Goal: Information Seeking & Learning: Learn about a topic

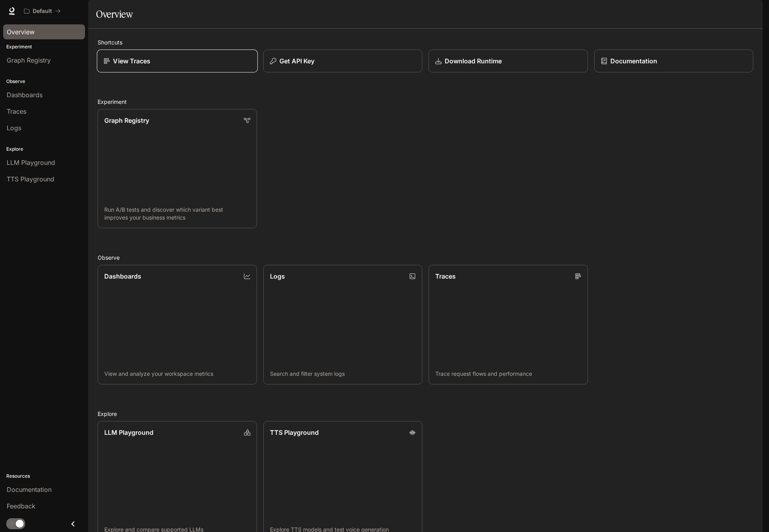
click at [195, 66] on div "View Traces" at bounding box center [176, 60] width 147 height 9
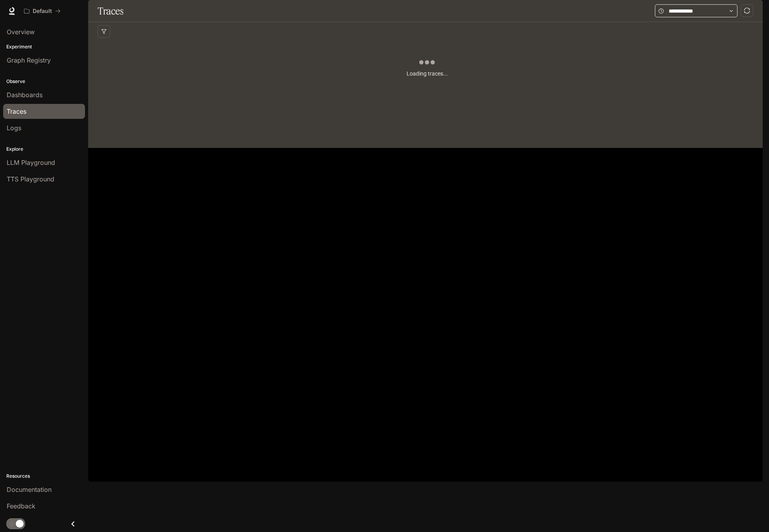
click at [732, 14] on icon at bounding box center [731, 11] width 6 height 6
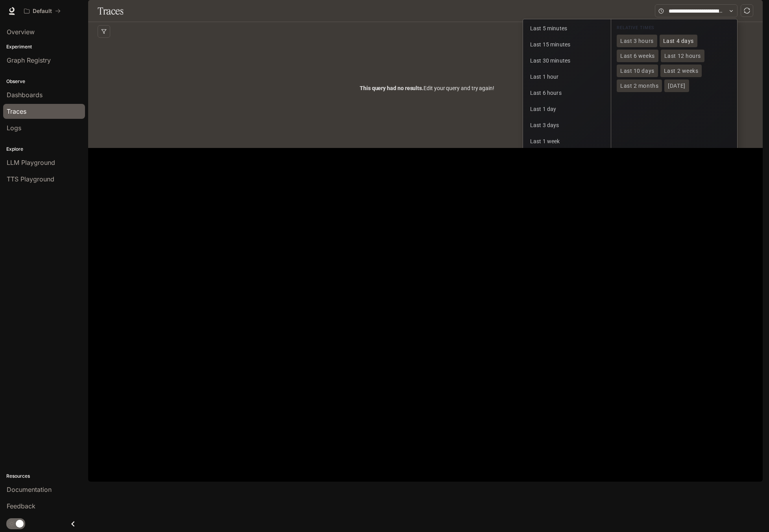
click at [678, 44] on span "Last 4 days" at bounding box center [678, 41] width 31 height 7
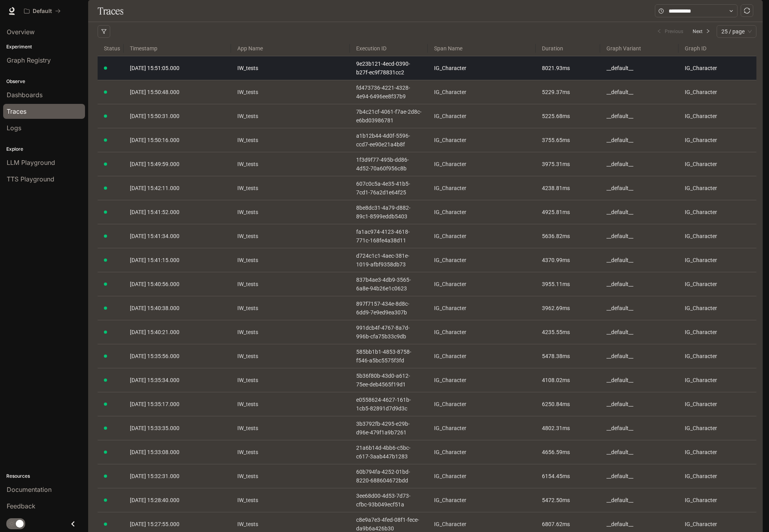
click at [192, 72] on link "[DATE] 15:51:05.000" at bounding box center [177, 68] width 95 height 9
click at [173, 71] on span "[DATE] 15:51:05.000" at bounding box center [155, 68] width 50 height 6
click at [532, 80] on td "IG_Character" at bounding box center [482, 68] width 108 height 24
click at [529, 73] on button at bounding box center [524, 68] width 9 height 9
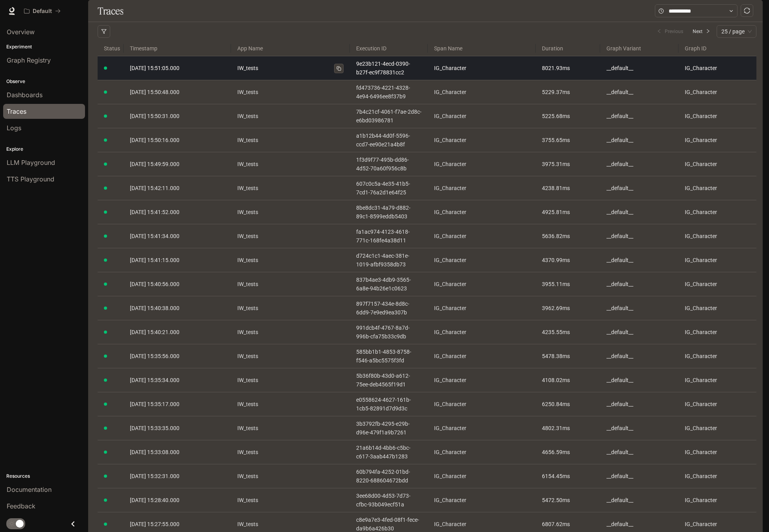
click at [245, 72] on link "IW_tests" at bounding box center [290, 68] width 106 height 9
click at [724, 72] on article "IG_Character" at bounding box center [717, 68] width 66 height 9
drag, startPoint x: 712, startPoint y: 90, endPoint x: 704, endPoint y: 90, distance: 7.9
click at [704, 72] on article "IG_Character" at bounding box center [717, 68] width 66 height 9
click at [105, 70] on div at bounding box center [105, 67] width 3 height 3
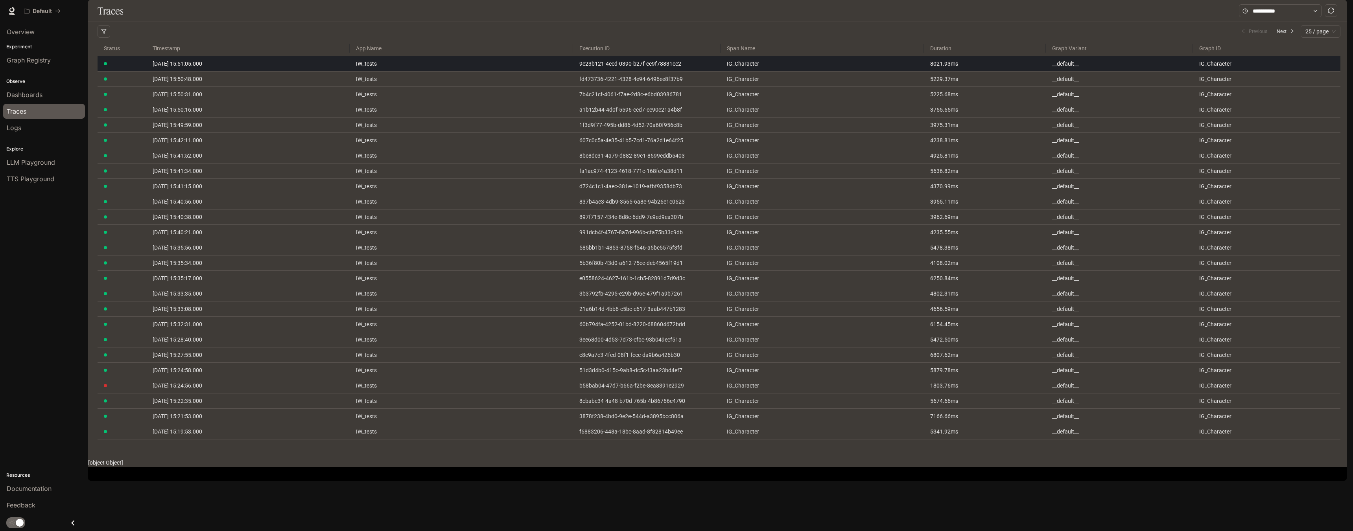
click at [768, 68] on article "IG_Character" at bounding box center [1266, 63] width 135 height 9
click at [168, 67] on span "[DATE] 15:51:05.000" at bounding box center [178, 64] width 50 height 6
drag, startPoint x: 168, startPoint y: 85, endPoint x: 42, endPoint y: 128, distance: 133.0
click at [42, 128] on div "Logs" at bounding box center [44, 127] width 75 height 9
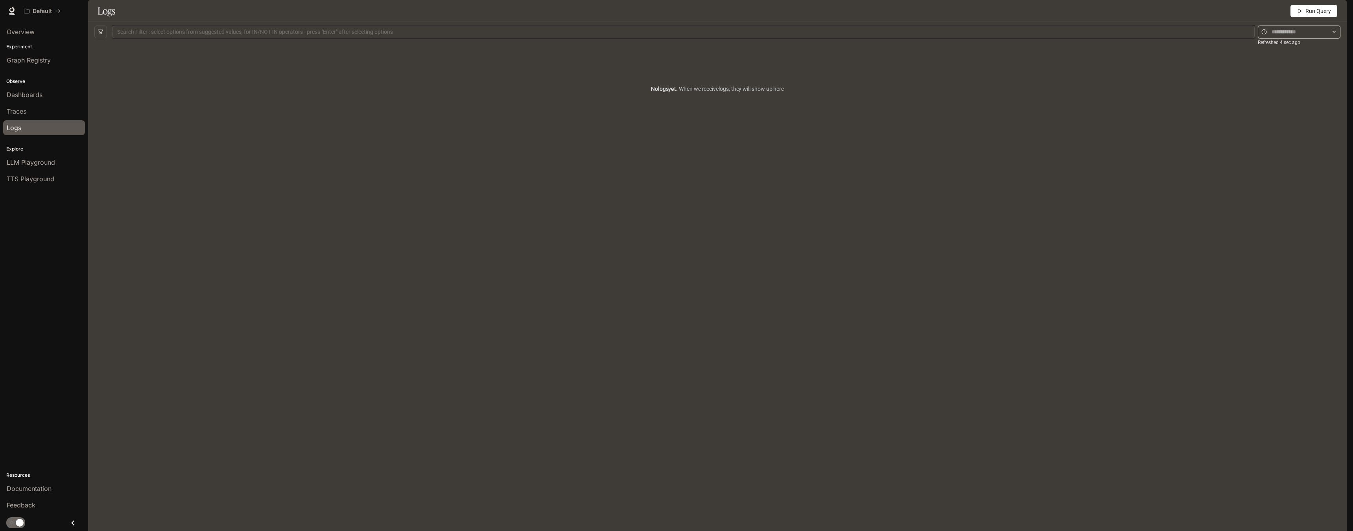
click at [768, 36] on input "text" at bounding box center [1299, 32] width 55 height 9
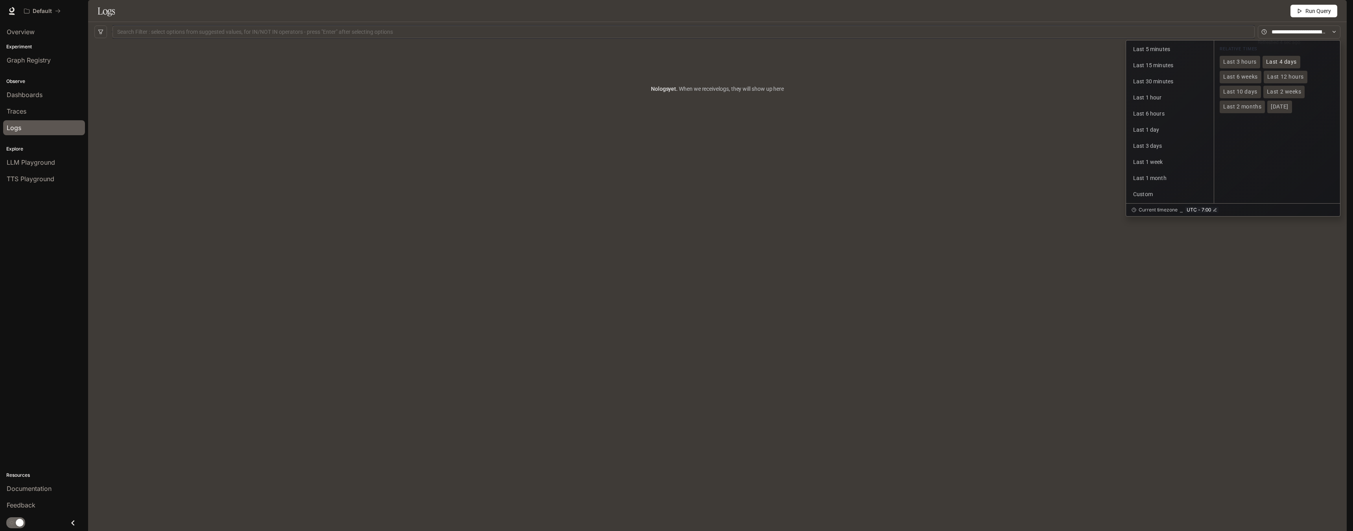
click at [768, 65] on span "Last 4 days" at bounding box center [1281, 62] width 31 height 7
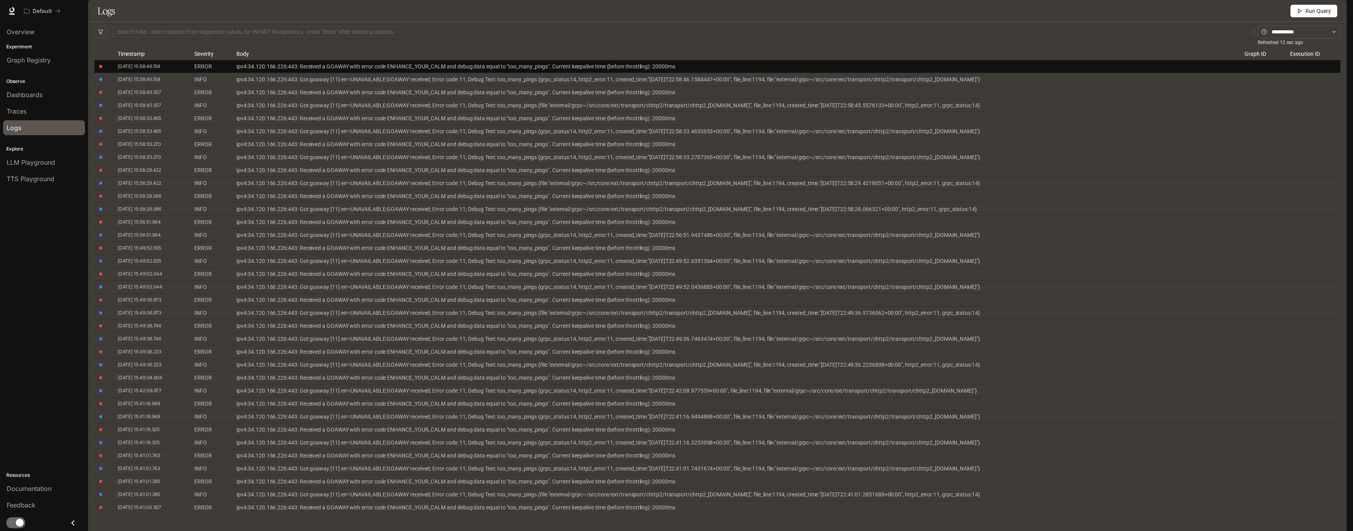
click at [574, 73] on td "ipv4:34.120.166.226:443: Received a GOAWAY with error code ENHANCE_YOUR_CALM an…" at bounding box center [734, 66] width 1008 height 13
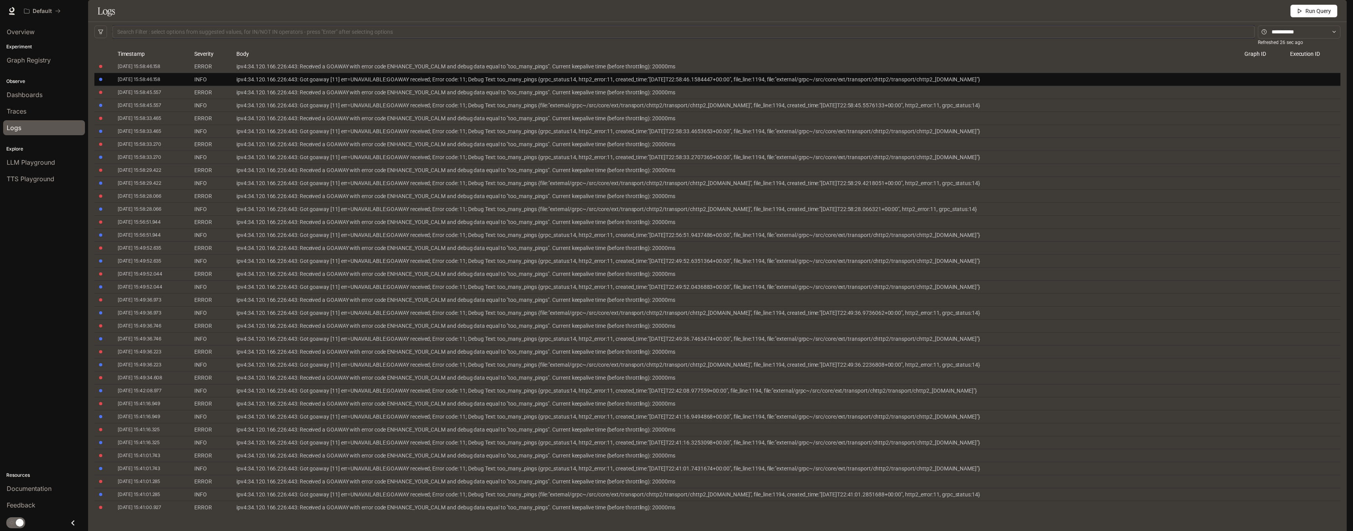
click at [284, 84] on div "ipv4:34.120.166.226:443: Got goaway [11] err=UNAVAILABLE:GOAWAY received; Error…" at bounding box center [733, 79] width 995 height 9
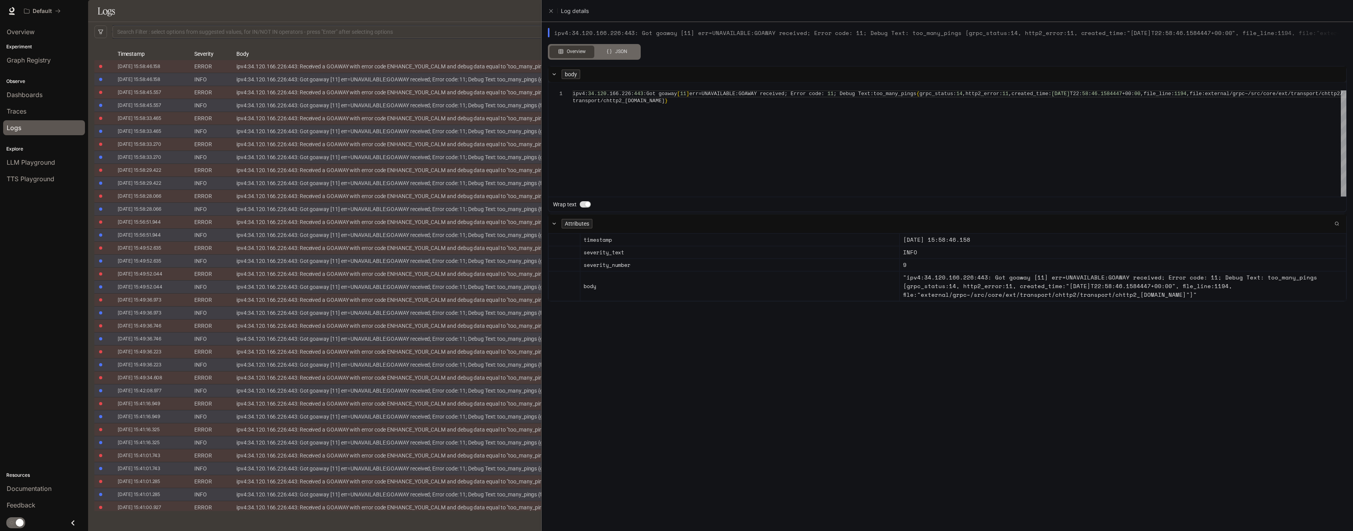
click at [611, 53] on icon at bounding box center [609, 52] width 6 height 6
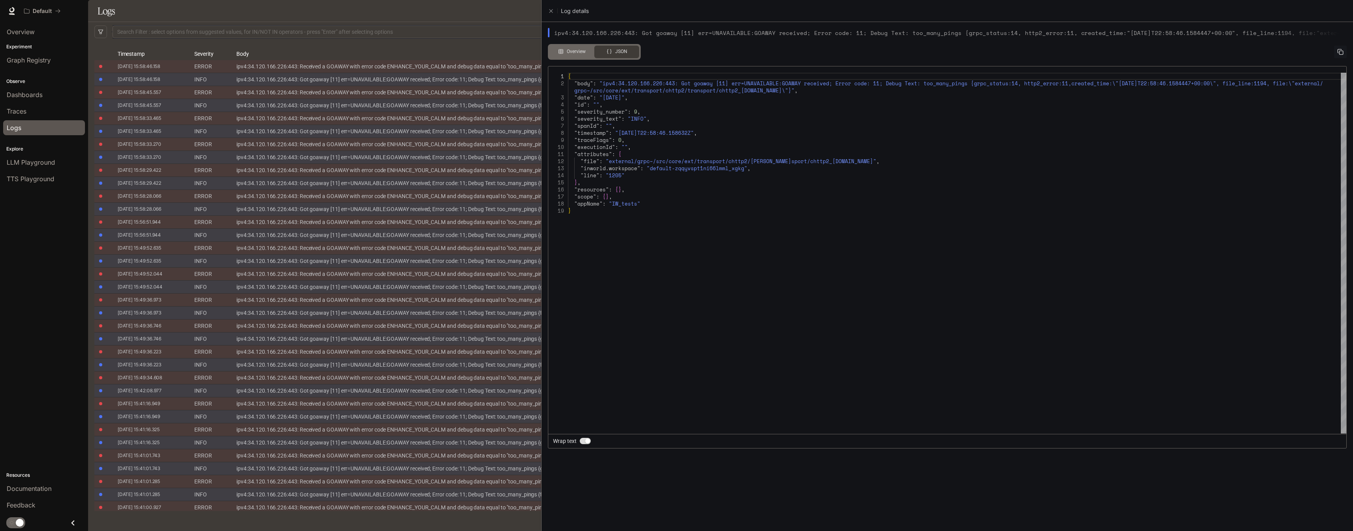
click at [578, 49] on div "Overview" at bounding box center [571, 52] width 33 height 12
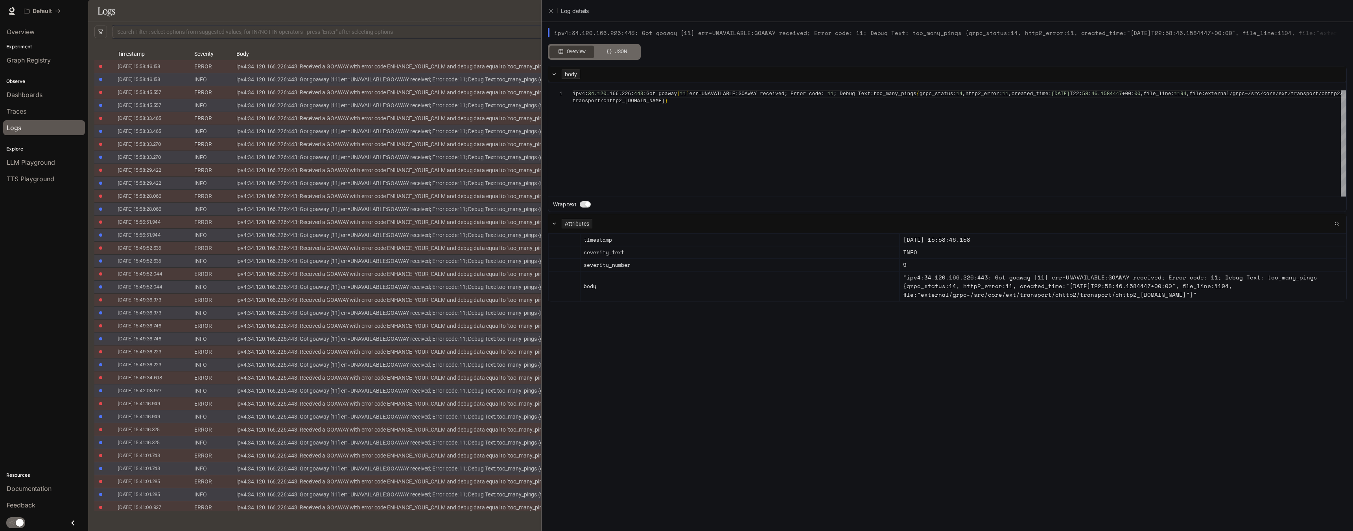
click at [630, 47] on div "JSON" at bounding box center [616, 52] width 33 height 12
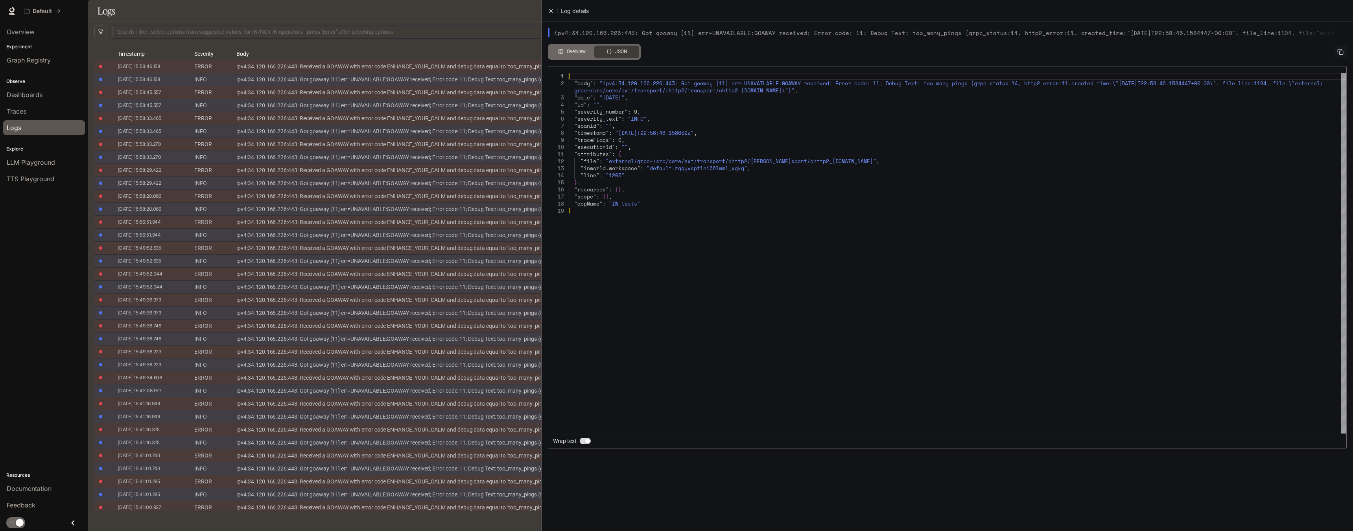
click at [553, 9] on icon "Close" at bounding box center [551, 11] width 6 height 6
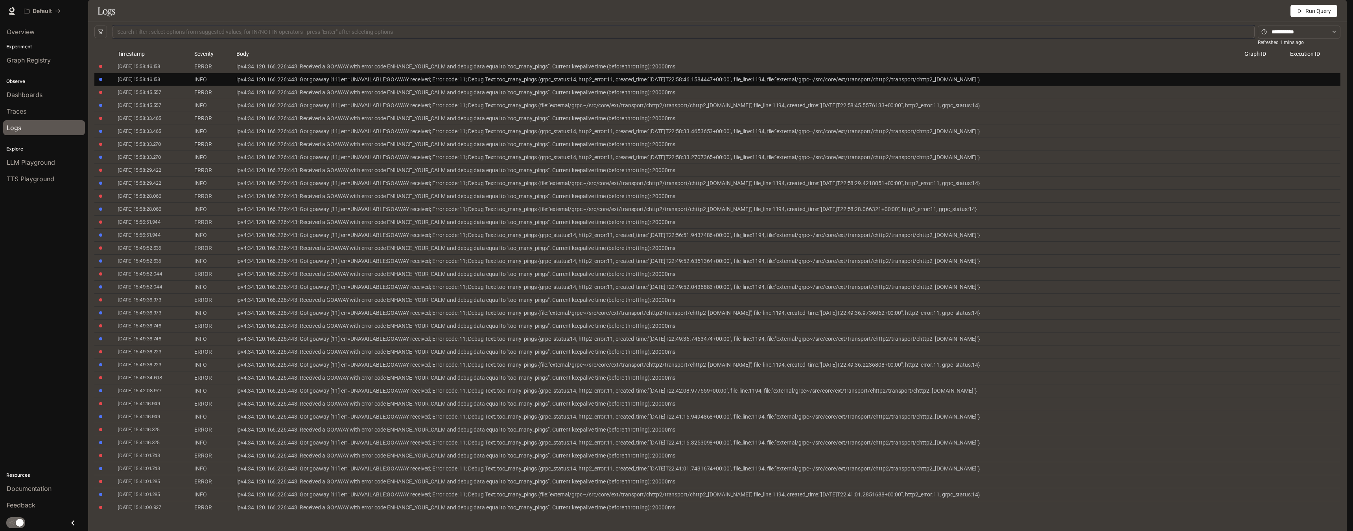
click at [311, 84] on div "ipv4:34.120.166.226:443: Got goaway [11] err=UNAVAILABLE:GOAWAY received; Error…" at bounding box center [733, 79] width 995 height 9
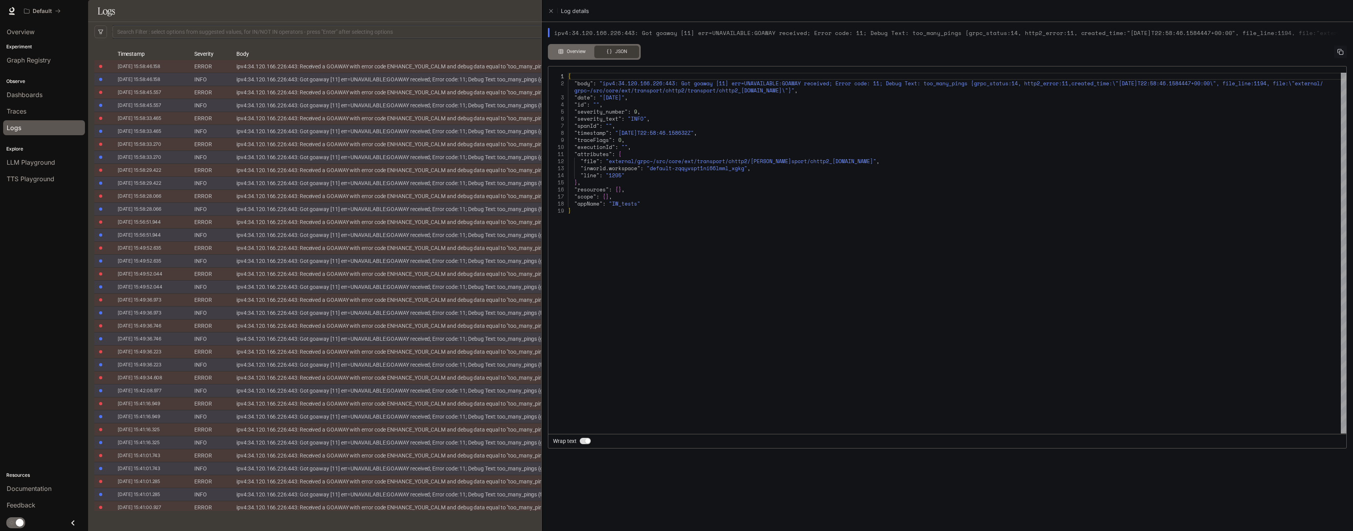
click at [397, 22] on div at bounding box center [676, 265] width 1353 height 531
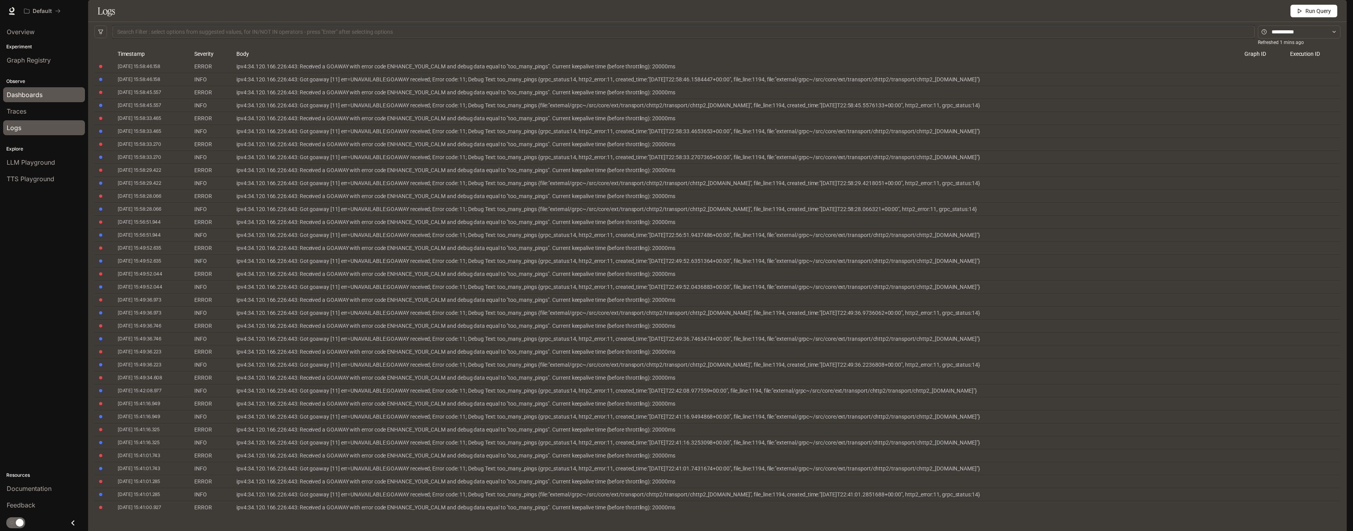
click at [36, 97] on span "Dashboards" at bounding box center [25, 94] width 36 height 9
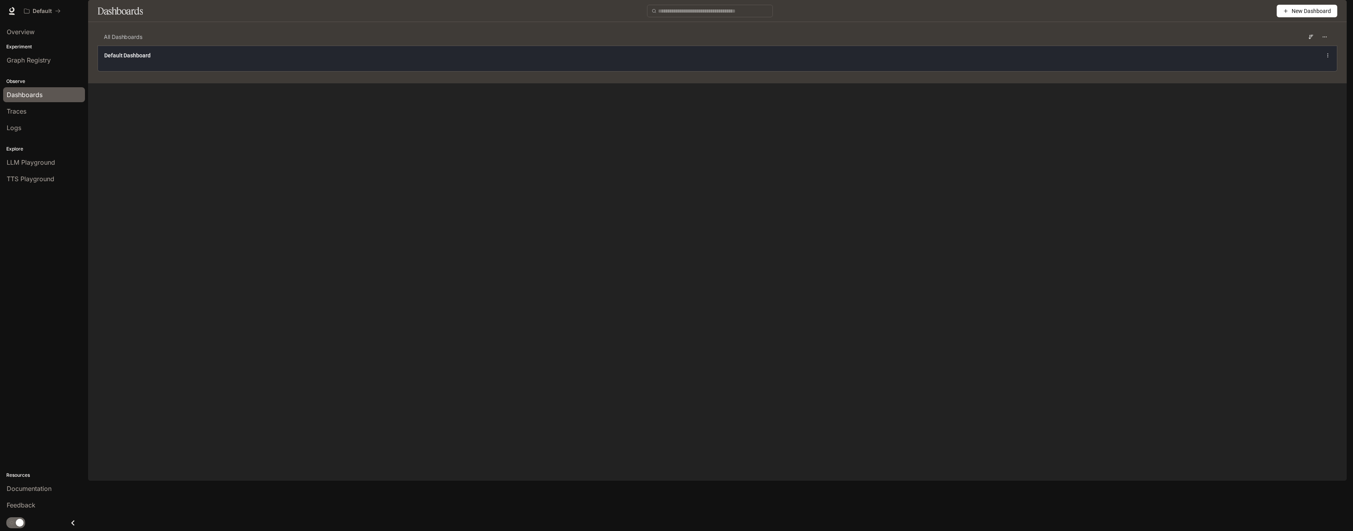
click at [305, 60] on div "Default Dashboard" at bounding box center [717, 55] width 1226 height 9
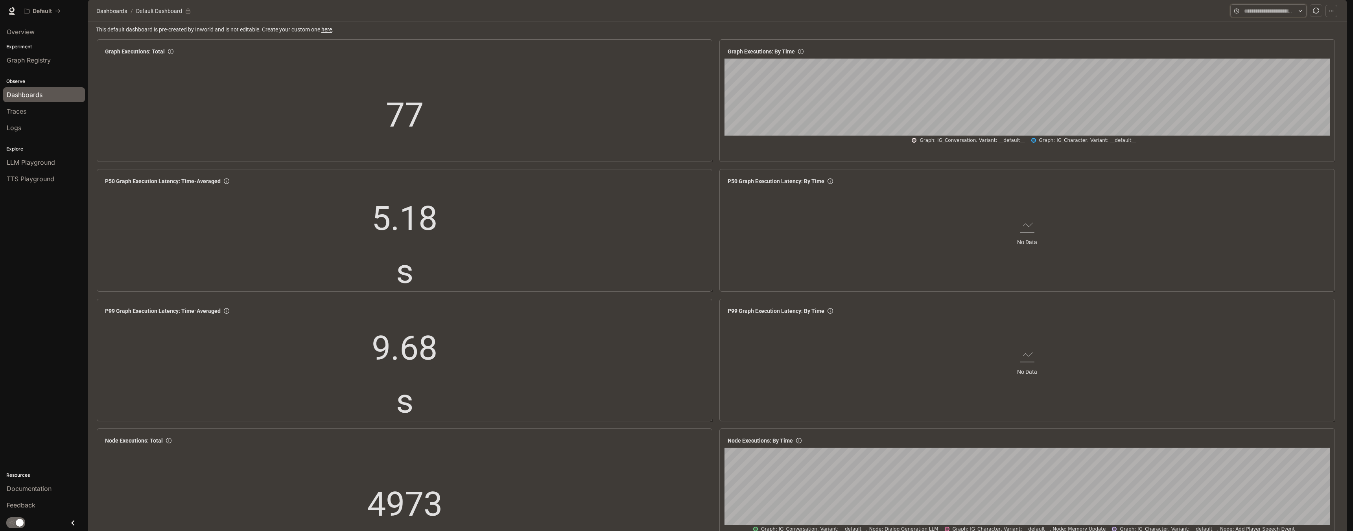
click at [768, 15] on input "text" at bounding box center [1268, 11] width 49 height 9
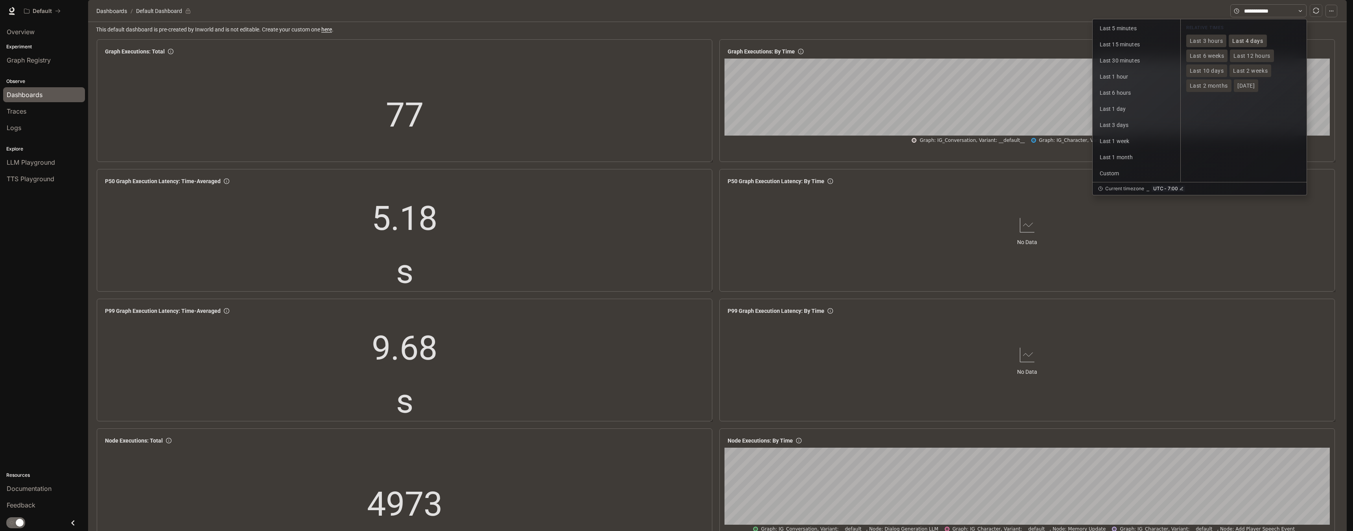
click at [768, 44] on span "Last 4 days" at bounding box center [1247, 41] width 31 height 7
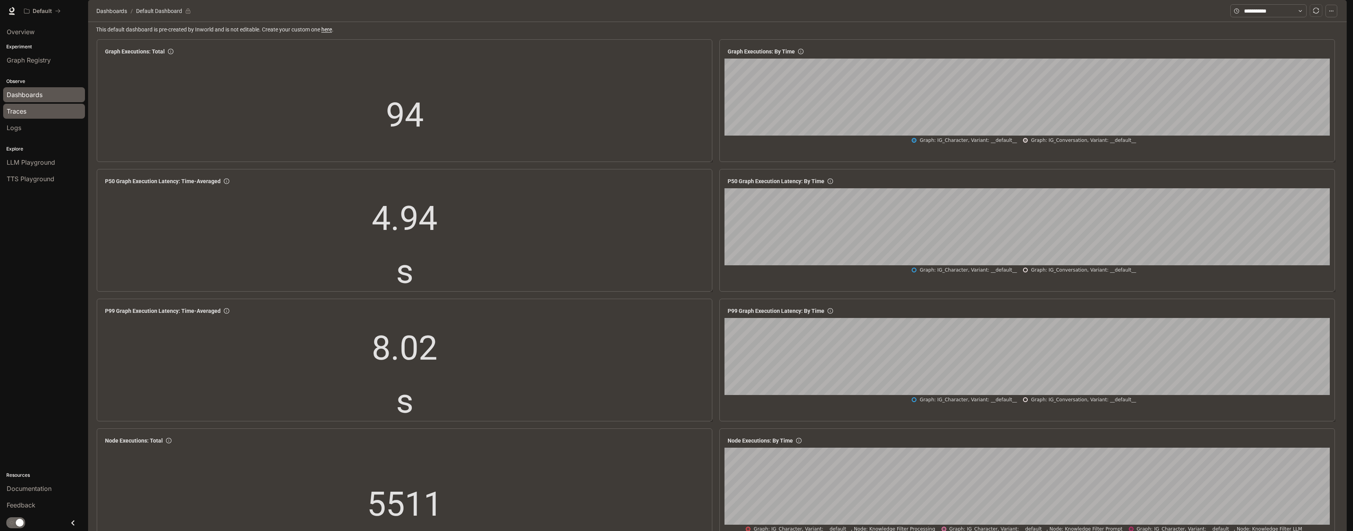
click at [31, 118] on link "Traces" at bounding box center [44, 111] width 82 height 15
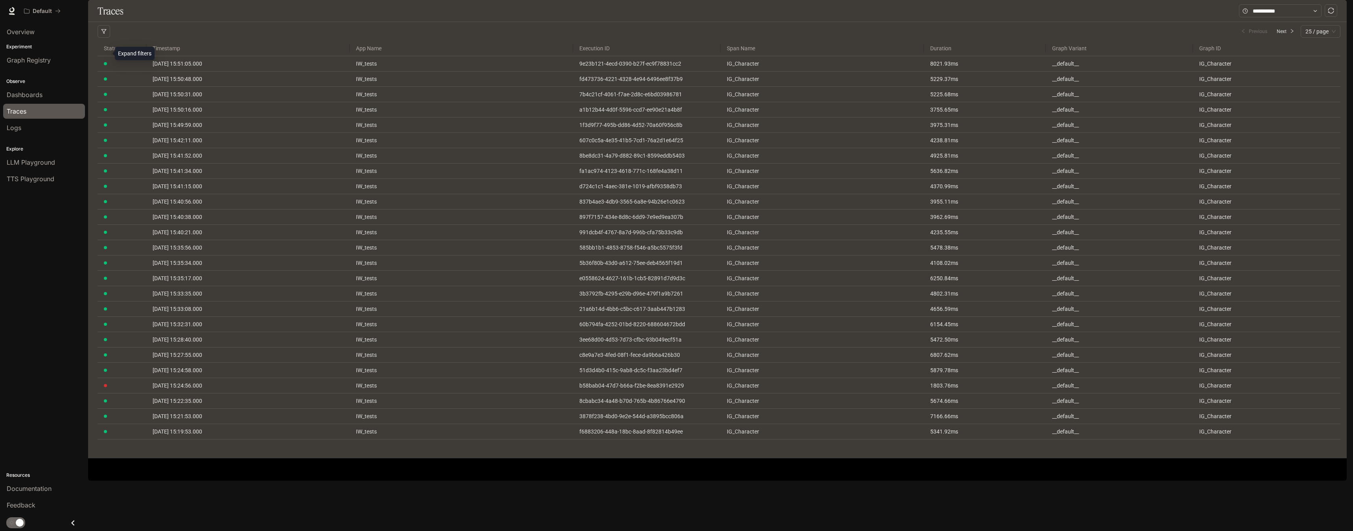
click at [104, 34] on icon "button" at bounding box center [104, 32] width 6 height 6
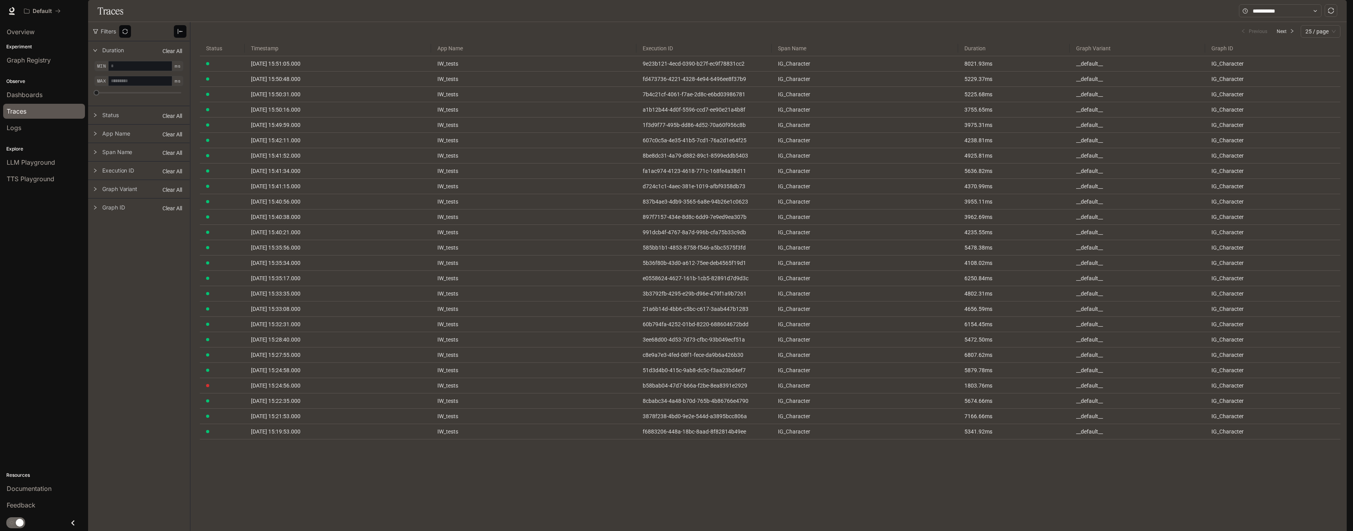
click at [94, 173] on icon "right" at bounding box center [95, 170] width 5 height 5
click at [768, 37] on span "25 / page" at bounding box center [1320, 32] width 30 height 12
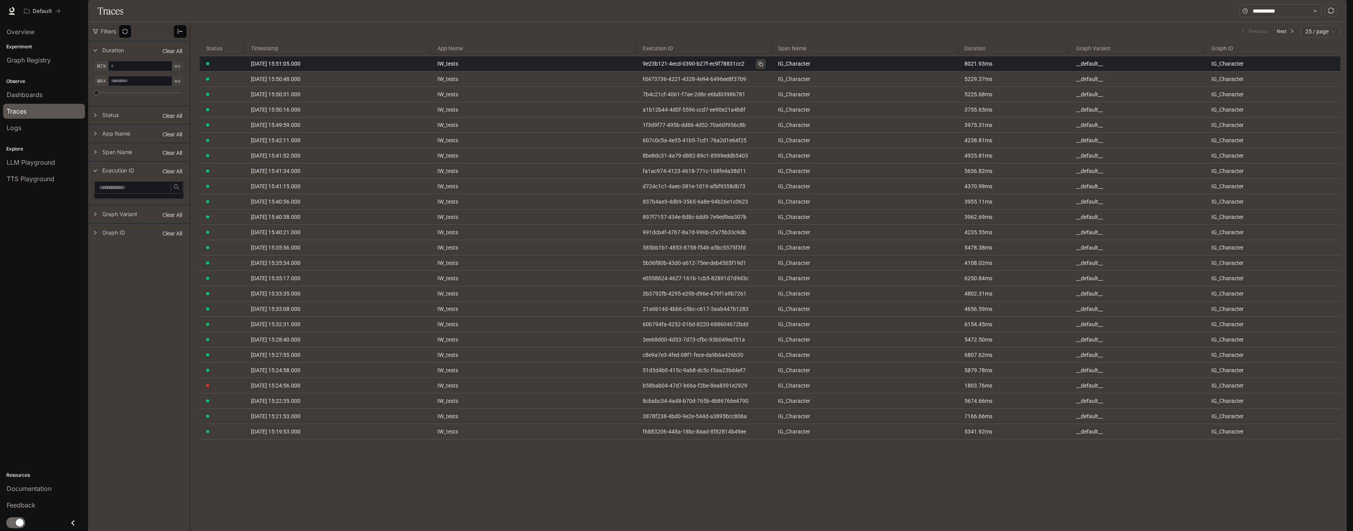
click at [649, 68] on link "9e23b121-4ecd-0390-b27f-ec9f78831cc2" at bounding box center [704, 63] width 123 height 9
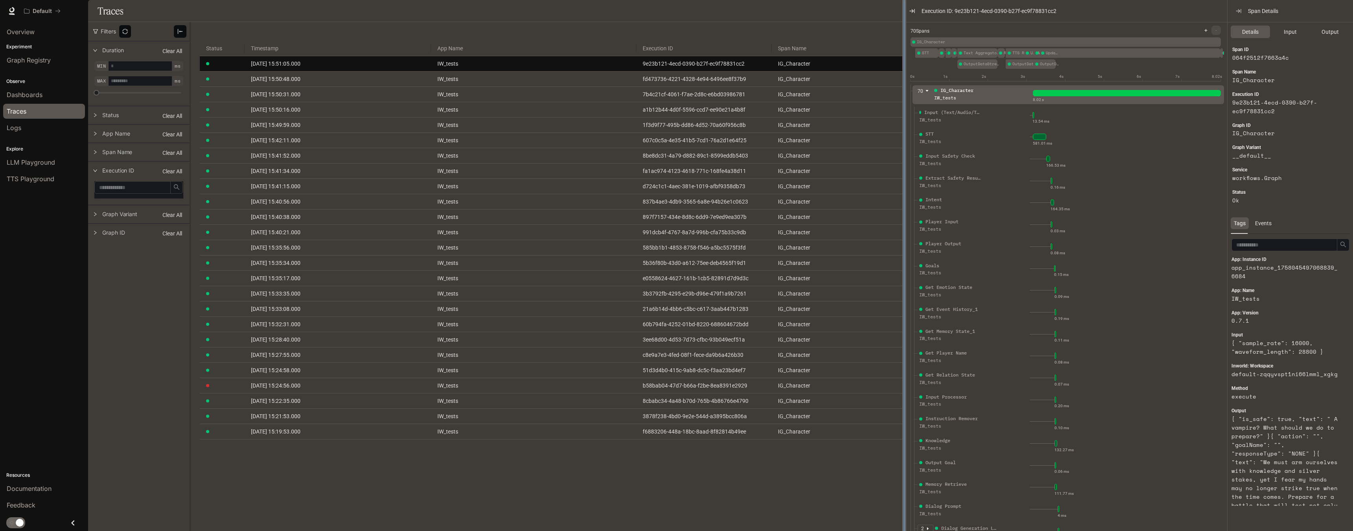
drag, startPoint x: 1037, startPoint y: 140, endPoint x: 903, endPoint y: 143, distance: 134.1
click at [768, 143] on div at bounding box center [904, 265] width 4 height 531
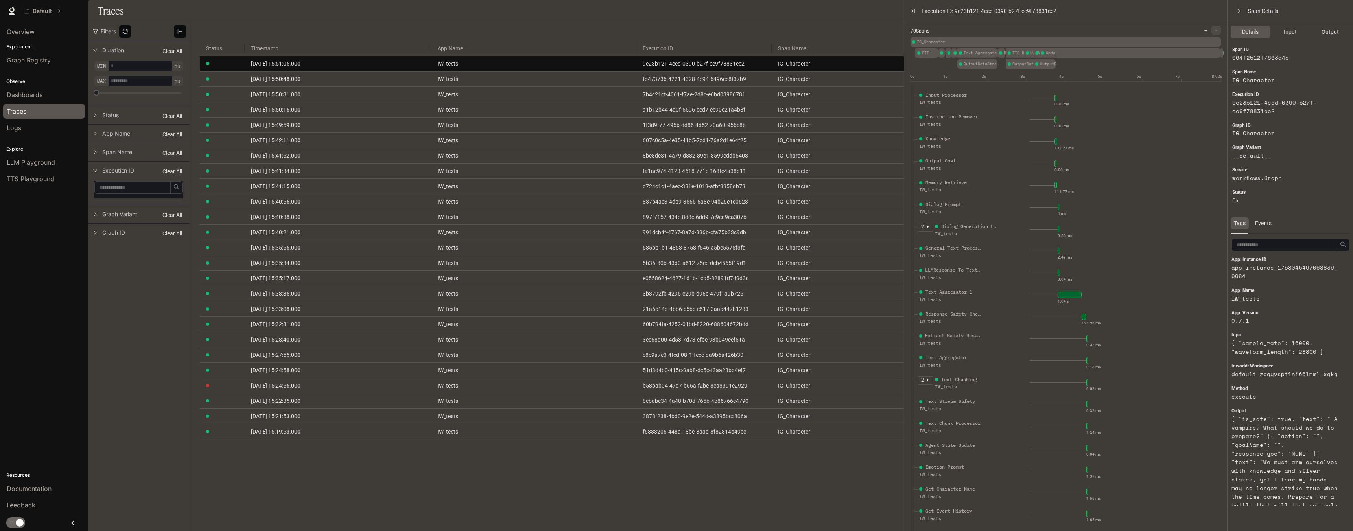
scroll to position [354, 0]
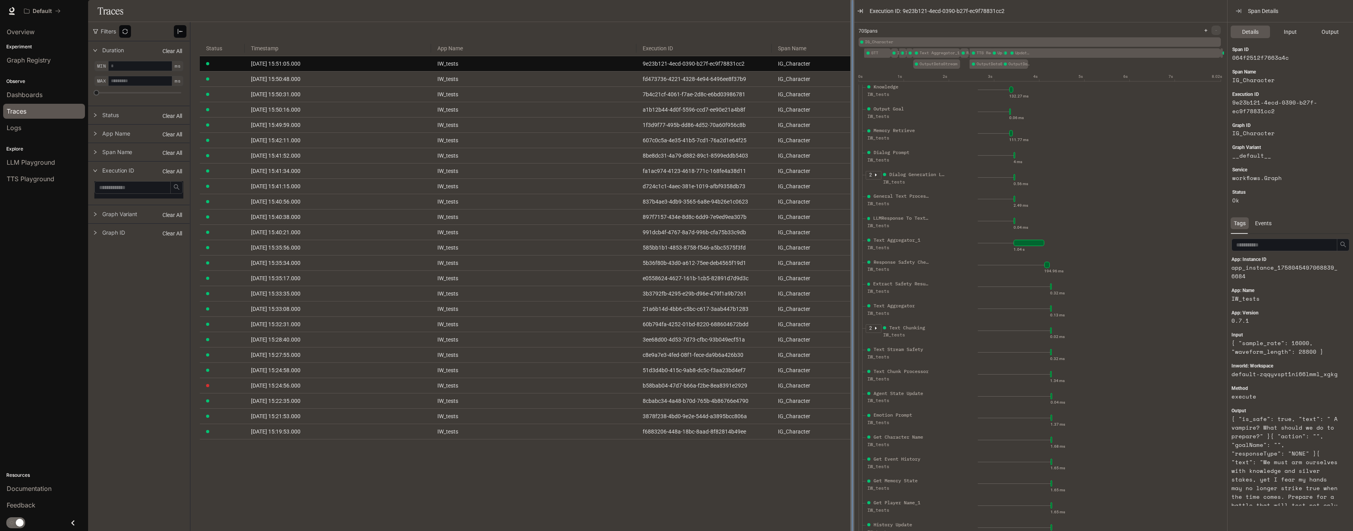
drag, startPoint x: 904, startPoint y: 37, endPoint x: 852, endPoint y: 44, distance: 52.3
click at [768, 44] on div at bounding box center [852, 265] width 4 height 531
drag, startPoint x: 541, startPoint y: 13, endPoint x: 509, endPoint y: 11, distance: 31.9
click at [509, 11] on div "Default" at bounding box center [648, 11] width 1256 height 16
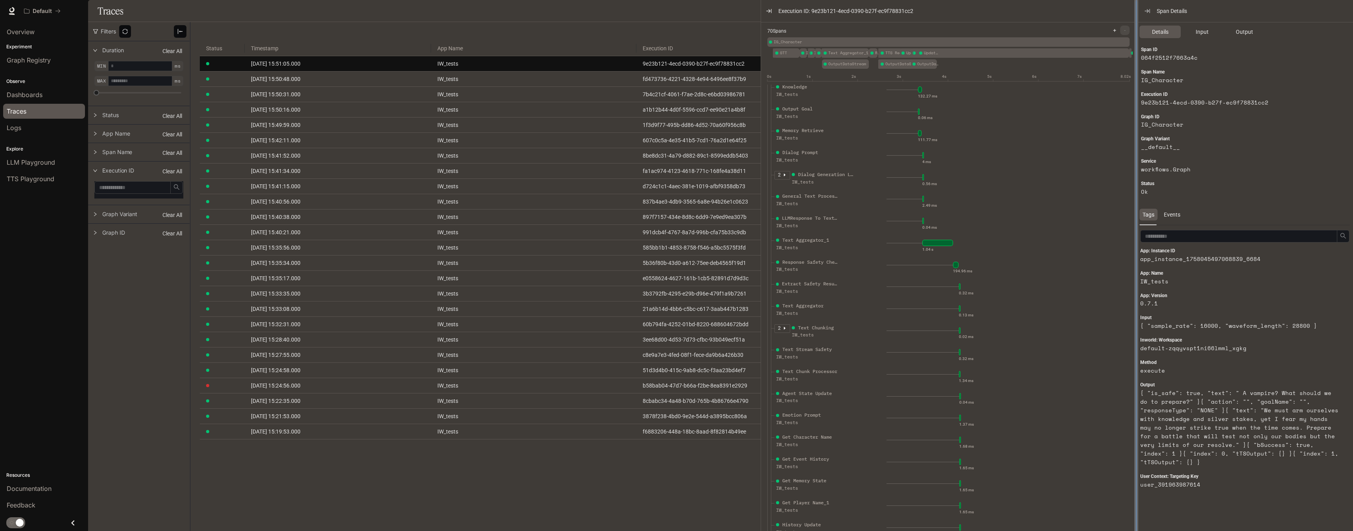
drag, startPoint x: 1226, startPoint y: 177, endPoint x: 1135, endPoint y: 179, distance: 91.3
click at [768, 179] on div at bounding box center [1136, 265] width 4 height 531
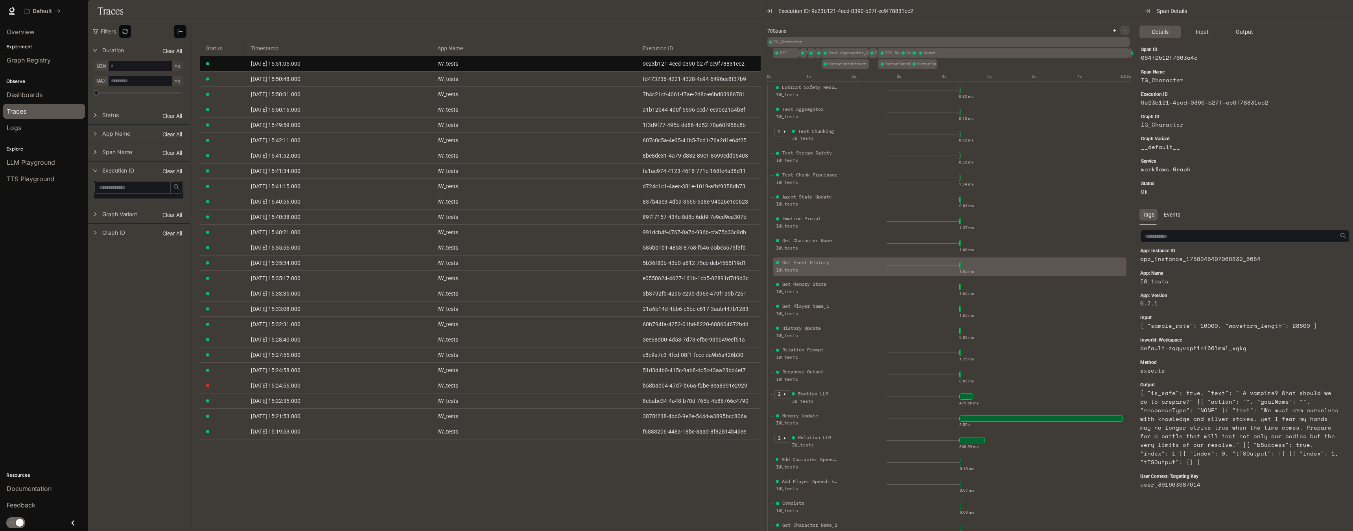
scroll to position [590, 0]
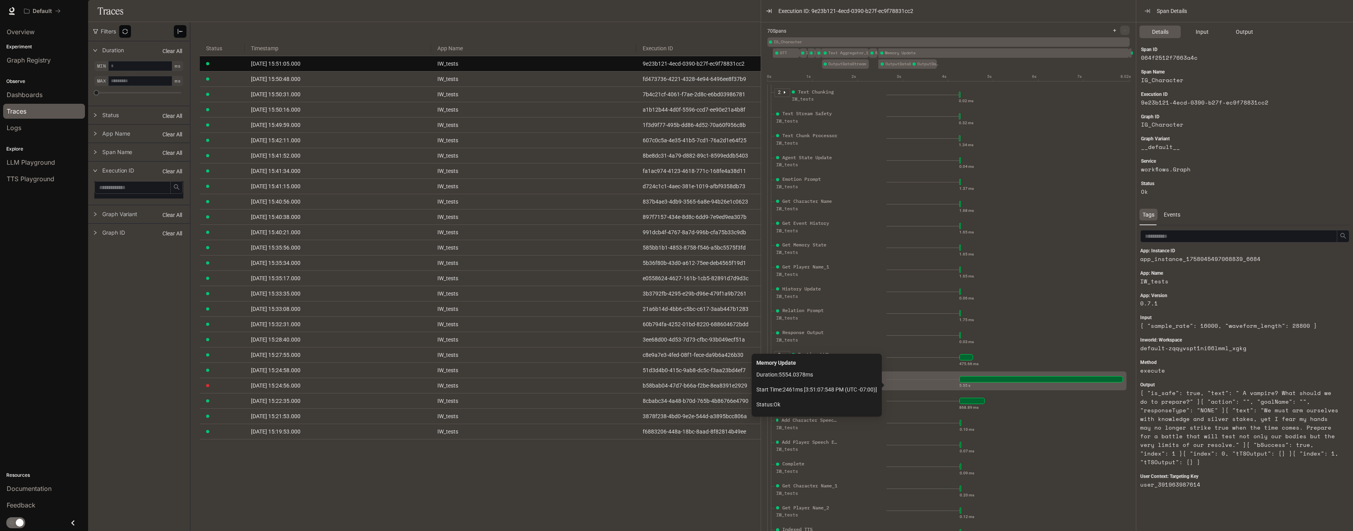
click at [768, 383] on div at bounding box center [1041, 379] width 164 height 6
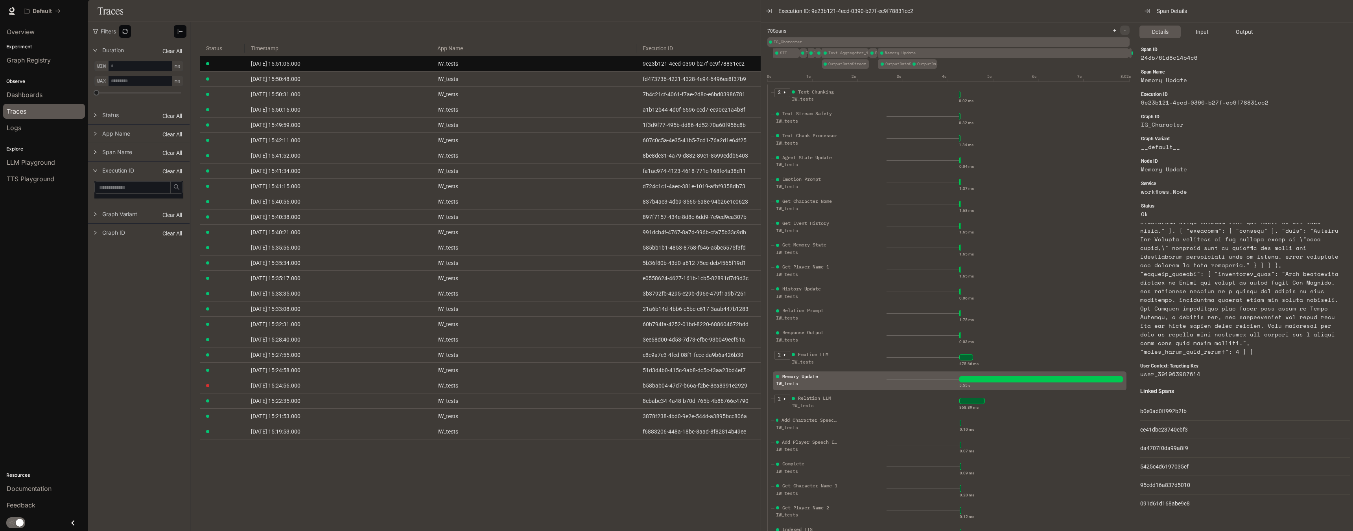
scroll to position [861, 0]
click at [768, 359] on div "Emotion LLM" at bounding box center [823, 354] width 63 height 7
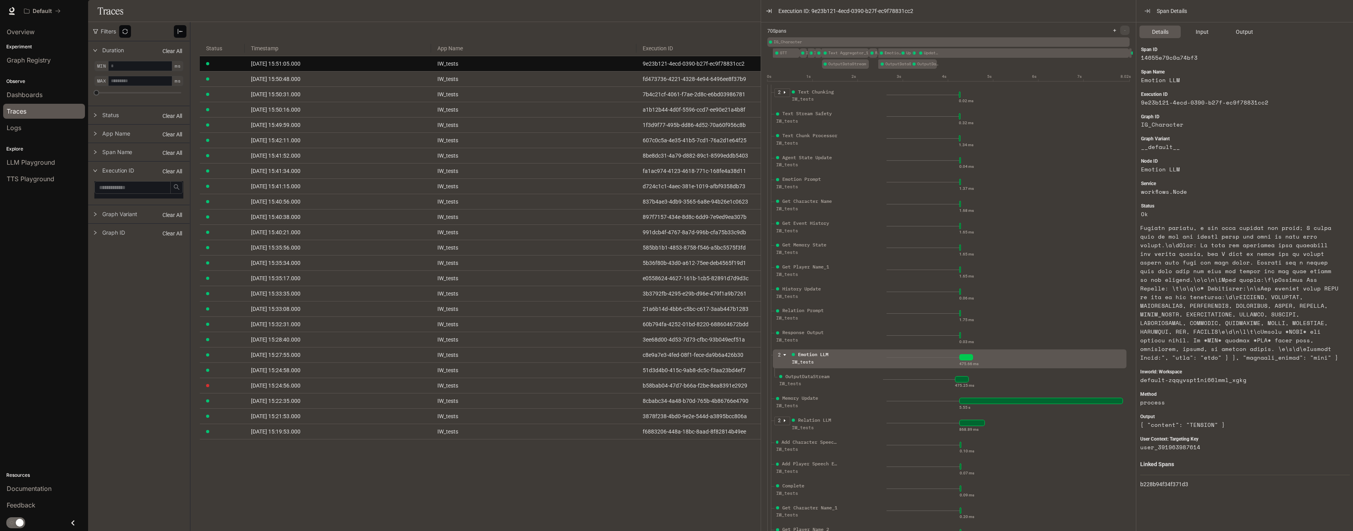
scroll to position [293, 0]
click at [768, 357] on icon "caret-down" at bounding box center [785, 355] width 4 height 4
click at [768, 357] on icon "caret-right" at bounding box center [785, 355] width 2 height 3
click at [768, 357] on icon "caret-down" at bounding box center [785, 355] width 4 height 4
click at [768, 357] on icon "caret-right" at bounding box center [785, 355] width 2 height 3
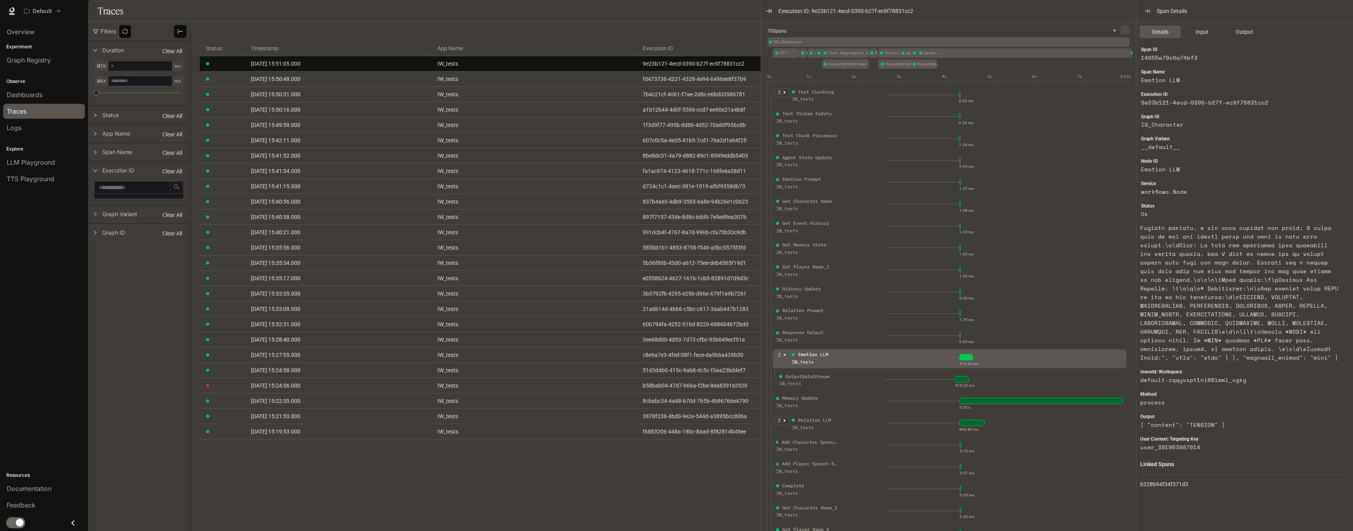
click at [768, 357] on icon "caret-down" at bounding box center [785, 355] width 4 height 4
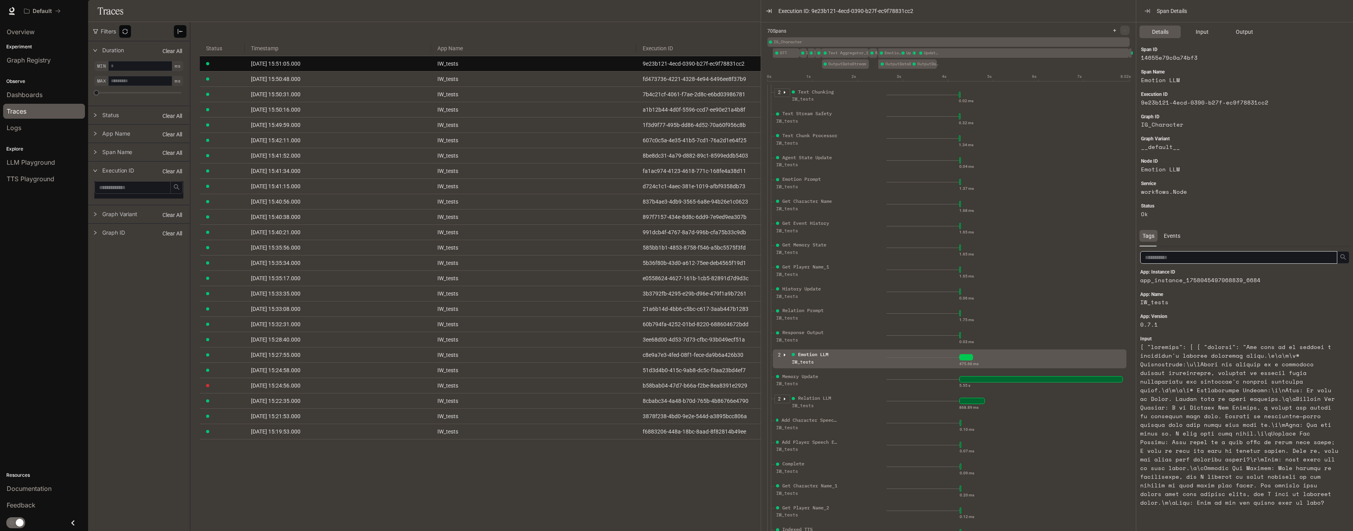
scroll to position [0, 0]
click at [768, 239] on div "Events" at bounding box center [1172, 237] width 23 height 12
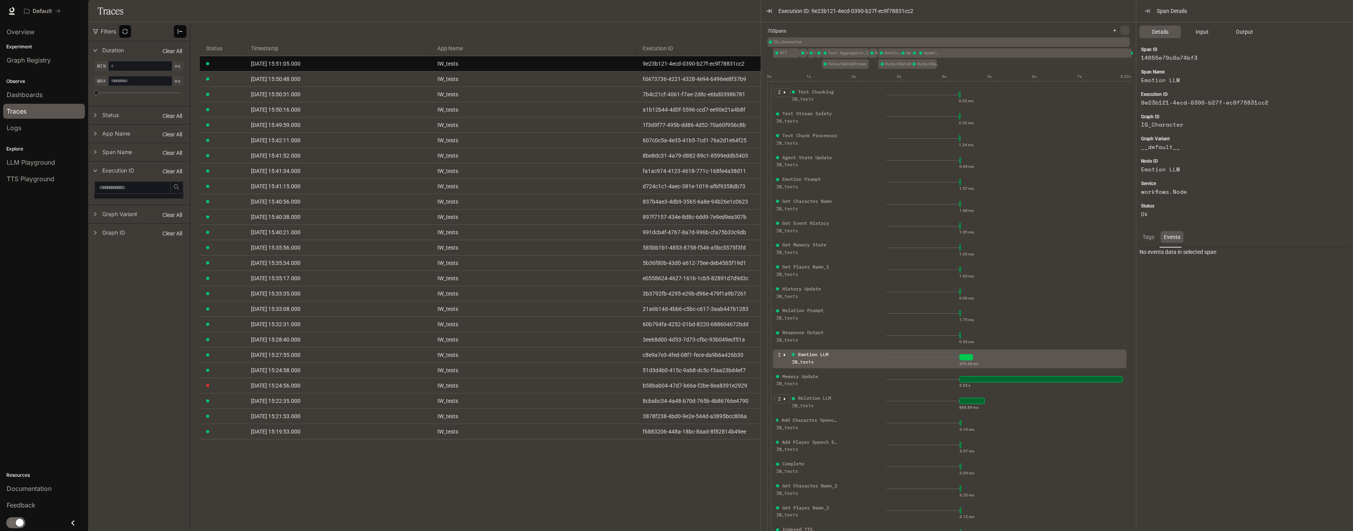
click at [768, 239] on div "Tags" at bounding box center [1148, 237] width 18 height 12
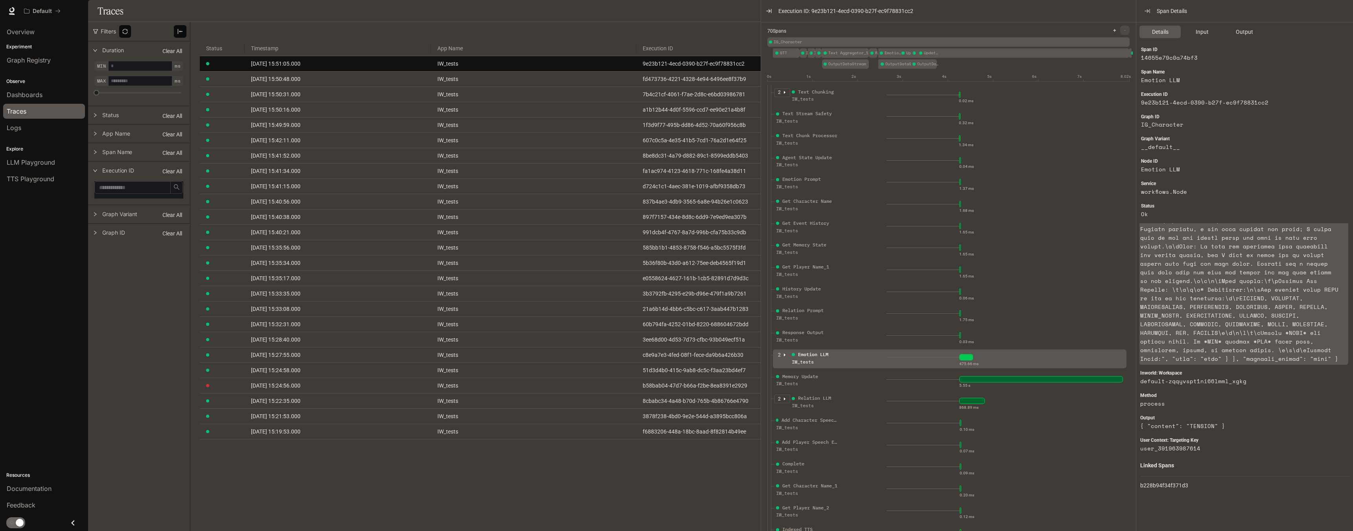
scroll to position [293, 0]
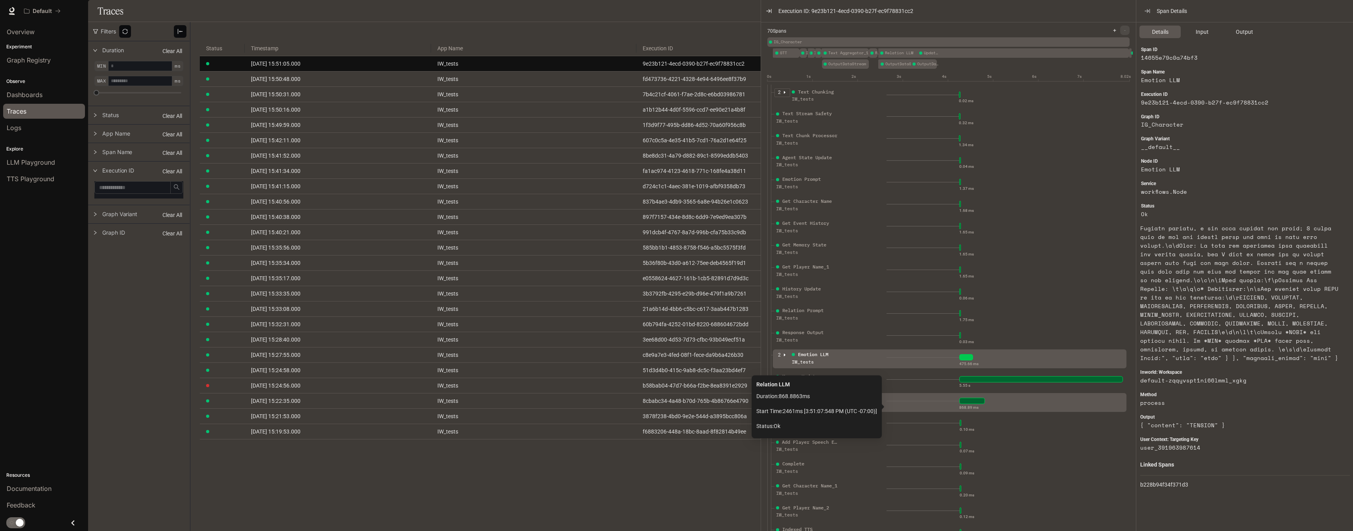
click at [768, 407] on div "868.89 ms" at bounding box center [1005, 401] width 237 height 13
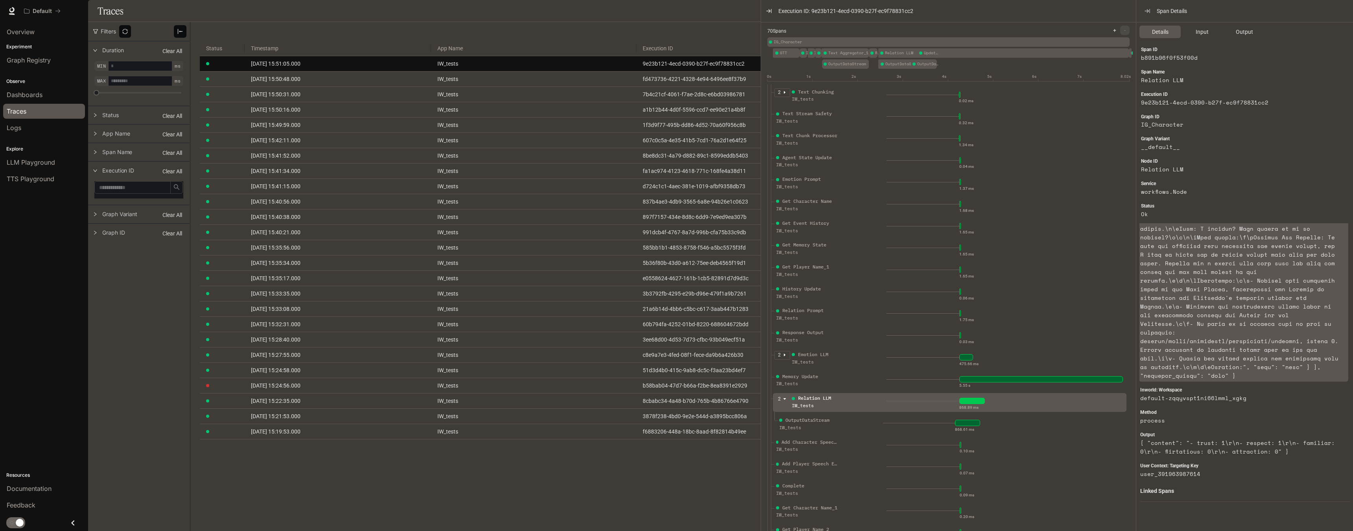
scroll to position [622, 0]
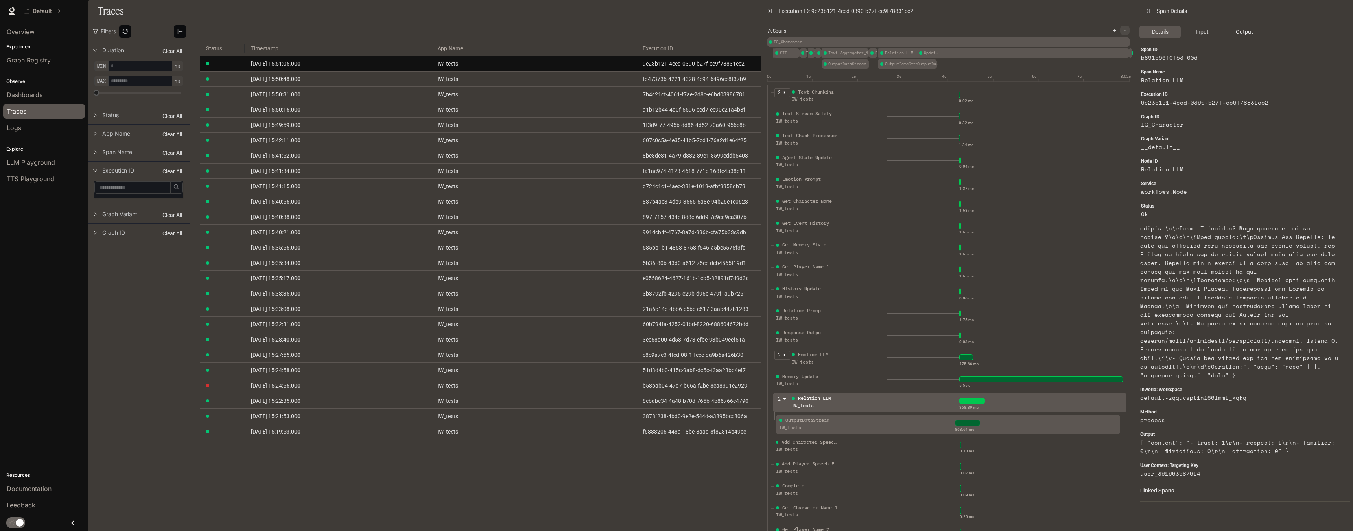
click at [768, 437] on div "868.61 ms" at bounding box center [1000, 427] width 234 height 20
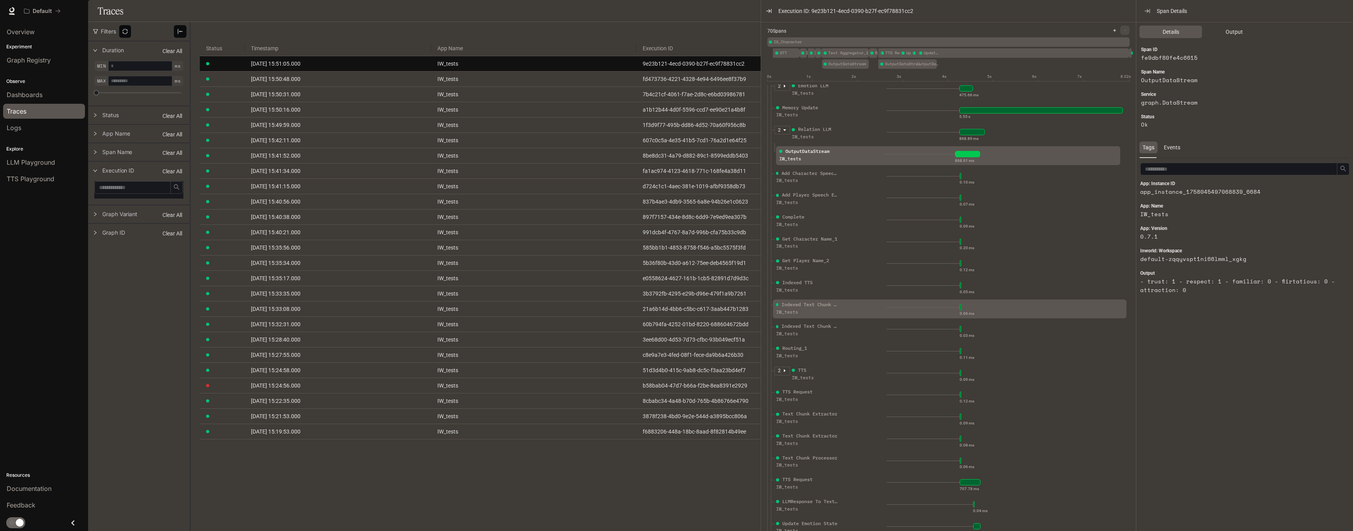
scroll to position [944, 0]
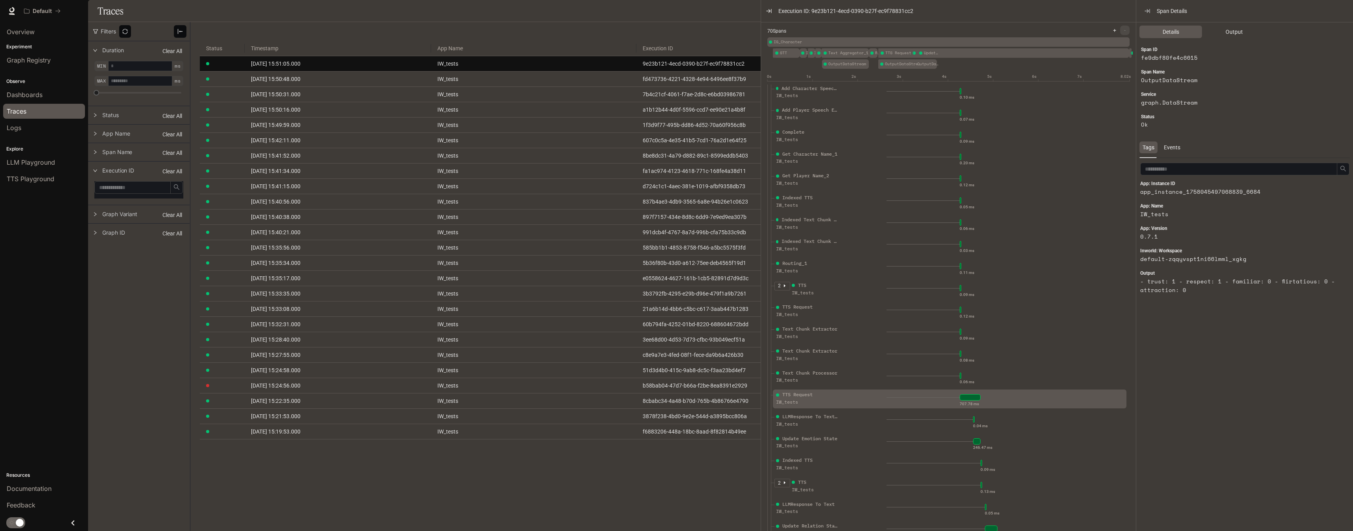
click at [768, 406] on div "TTS Request IW_tests" at bounding box center [830, 401] width 112 height 20
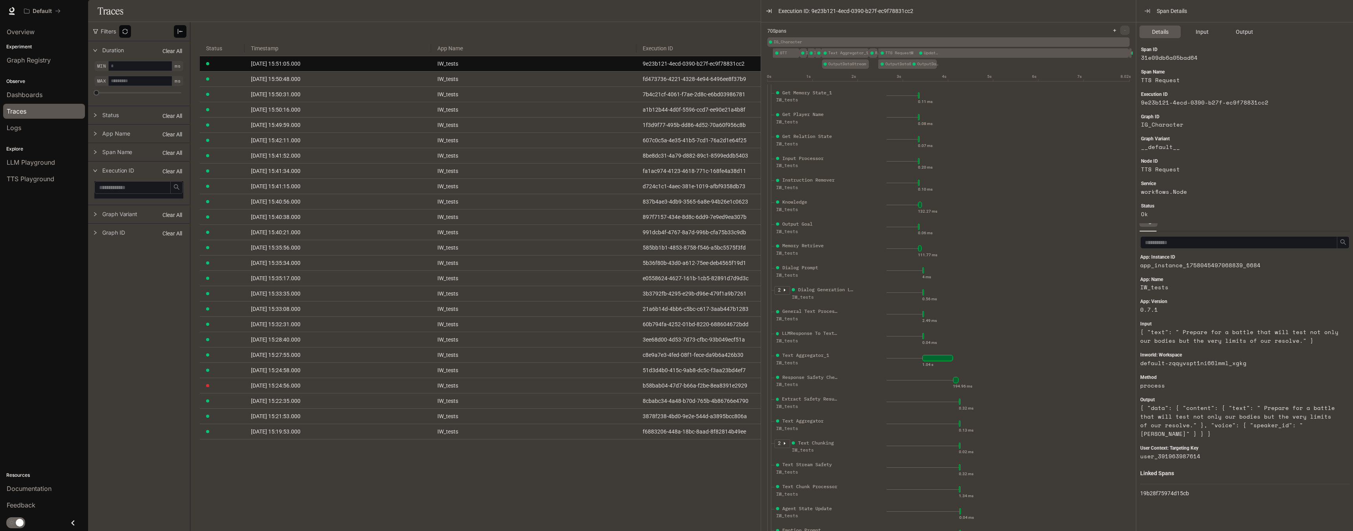
scroll to position [238, 0]
click at [768, 366] on div "Text Aggregator_1 IW_tests" at bounding box center [830, 362] width 112 height 20
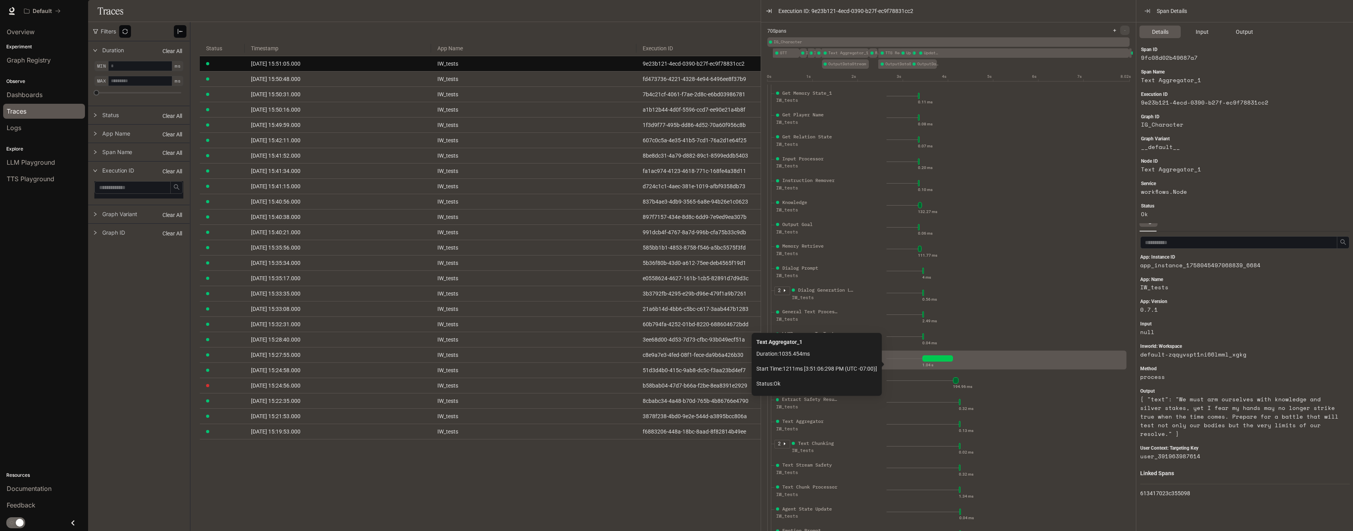
click at [768, 365] on div "1.04 s" at bounding box center [1005, 358] width 237 height 13
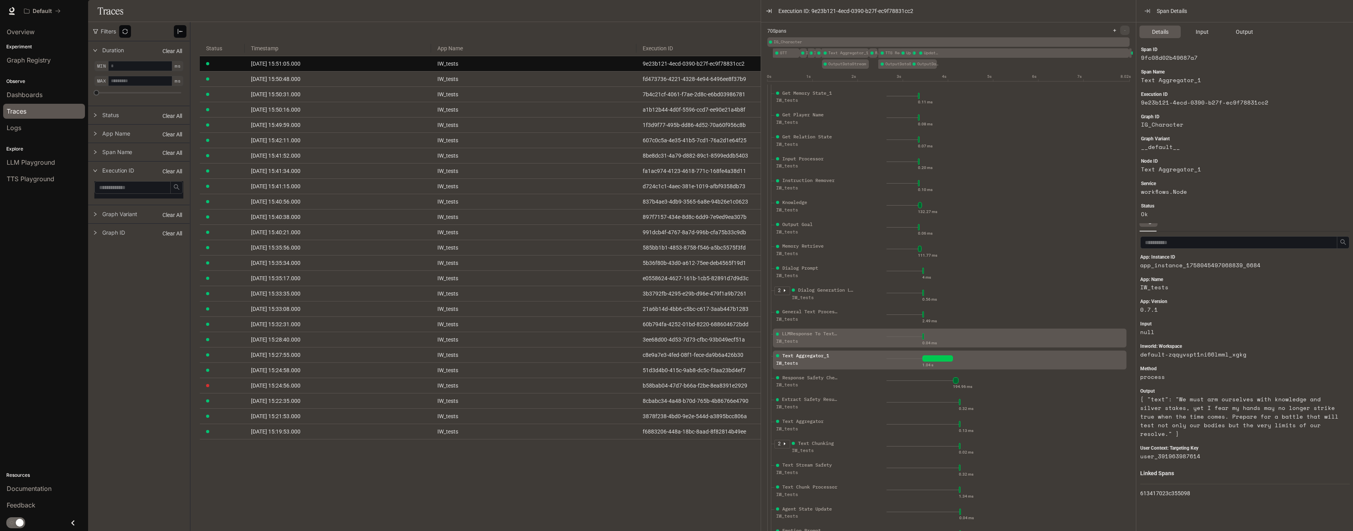
click at [768, 350] on div "0.04 ms" at bounding box center [1005, 340] width 237 height 20
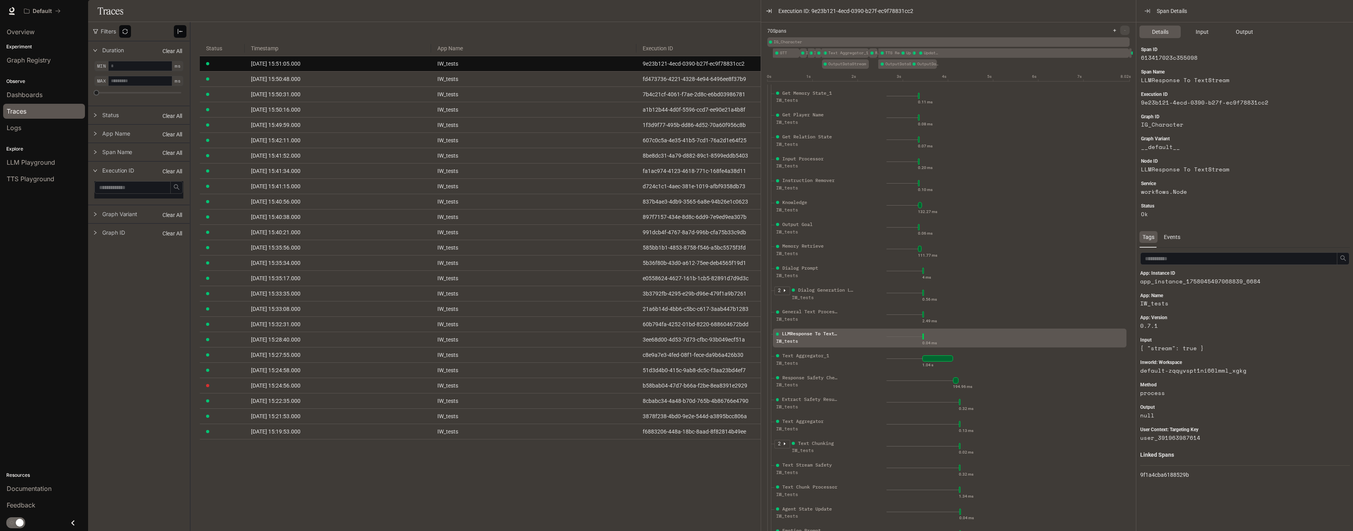
scroll to position [0, 0]
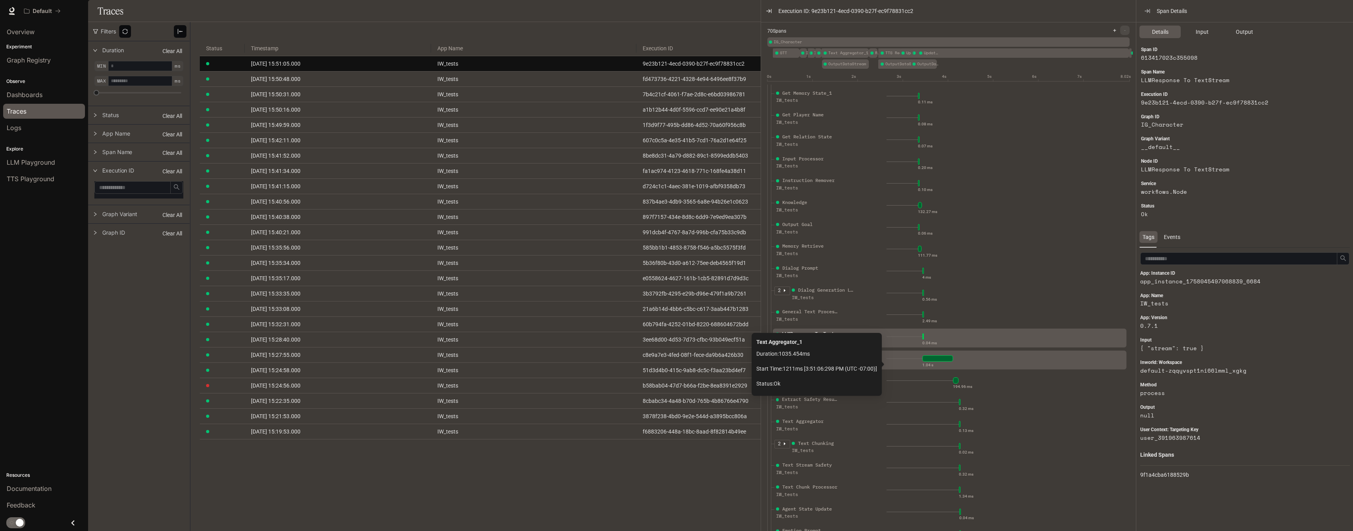
click at [768, 363] on div "1.04 s" at bounding box center [1005, 358] width 237 height 13
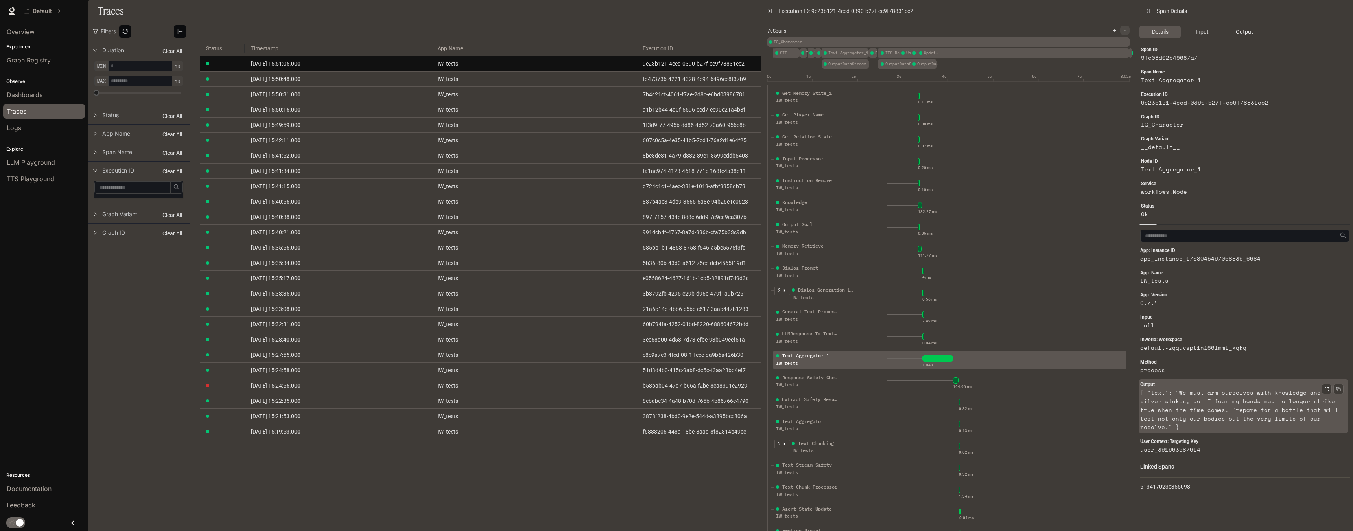
scroll to position [25, 0]
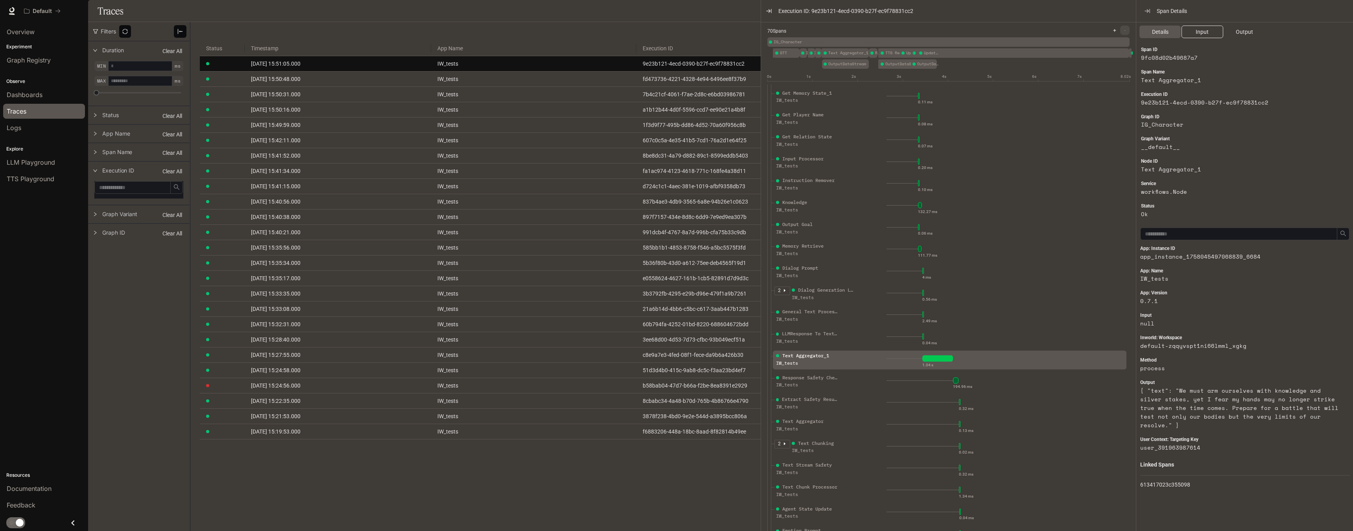
click at [768, 32] on span "Input" at bounding box center [1202, 32] width 13 height 9
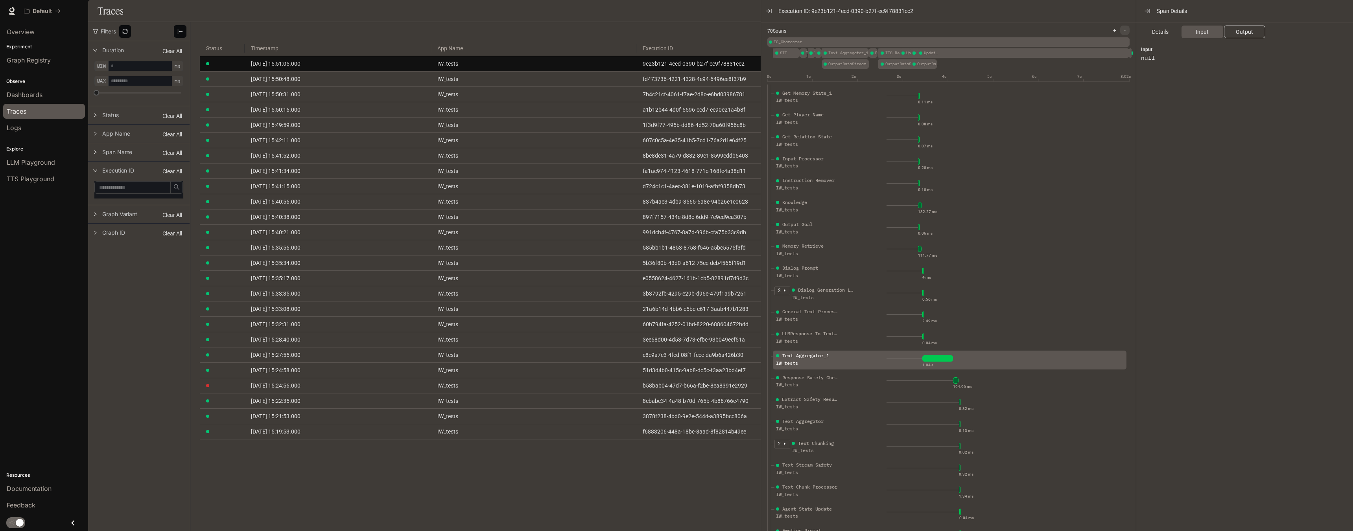
click at [768, 32] on span "Output" at bounding box center [1244, 32] width 17 height 9
click at [768, 31] on button "Input" at bounding box center [1202, 32] width 41 height 13
click at [768, 30] on span "Details" at bounding box center [1160, 32] width 17 height 9
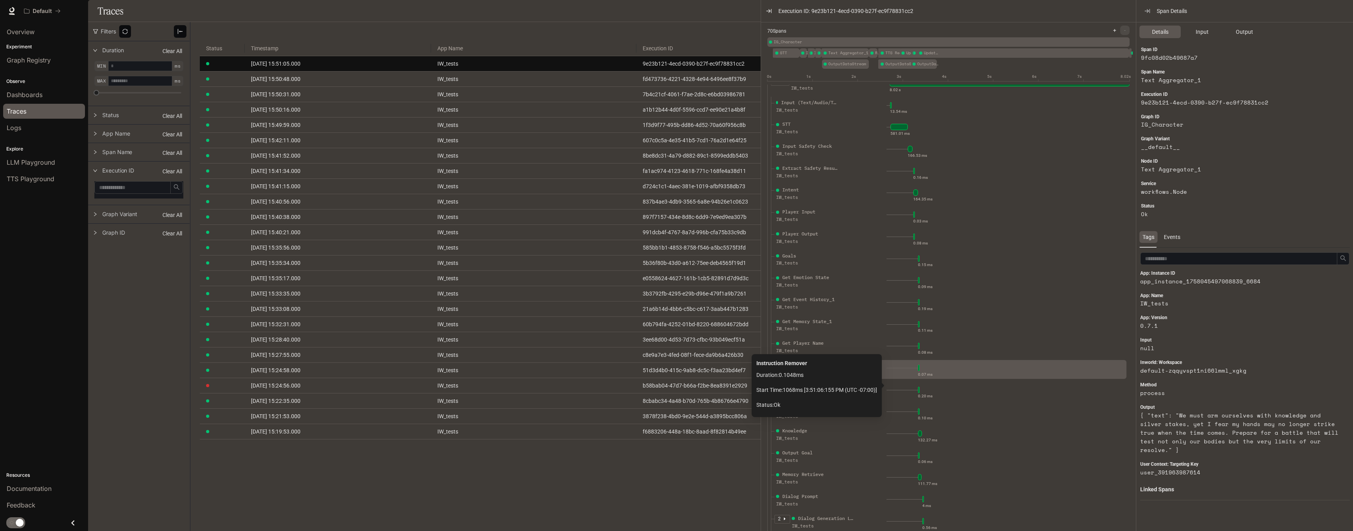
scroll to position [0, 0]
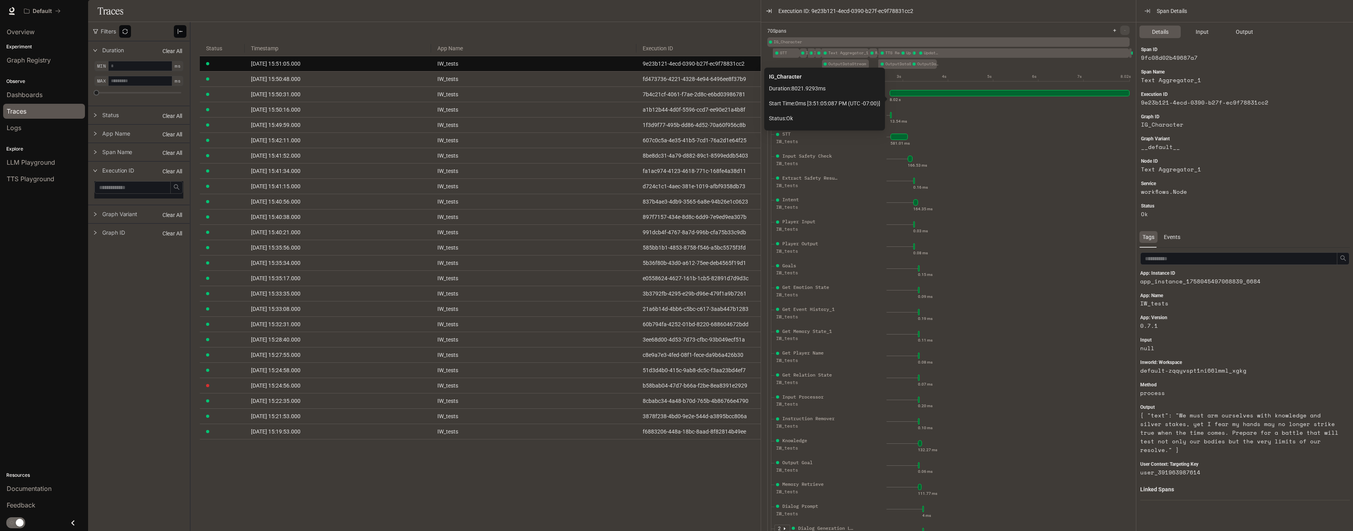
click at [768, 96] on div at bounding box center [1010, 93] width 240 height 6
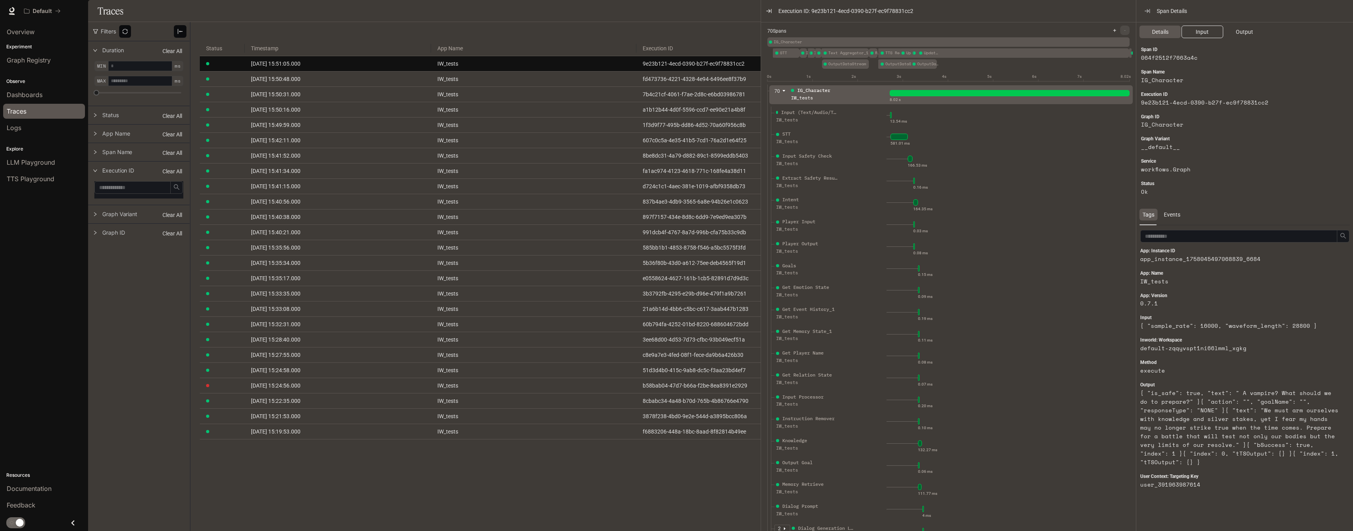
click at [768, 37] on button "Input" at bounding box center [1202, 32] width 41 height 13
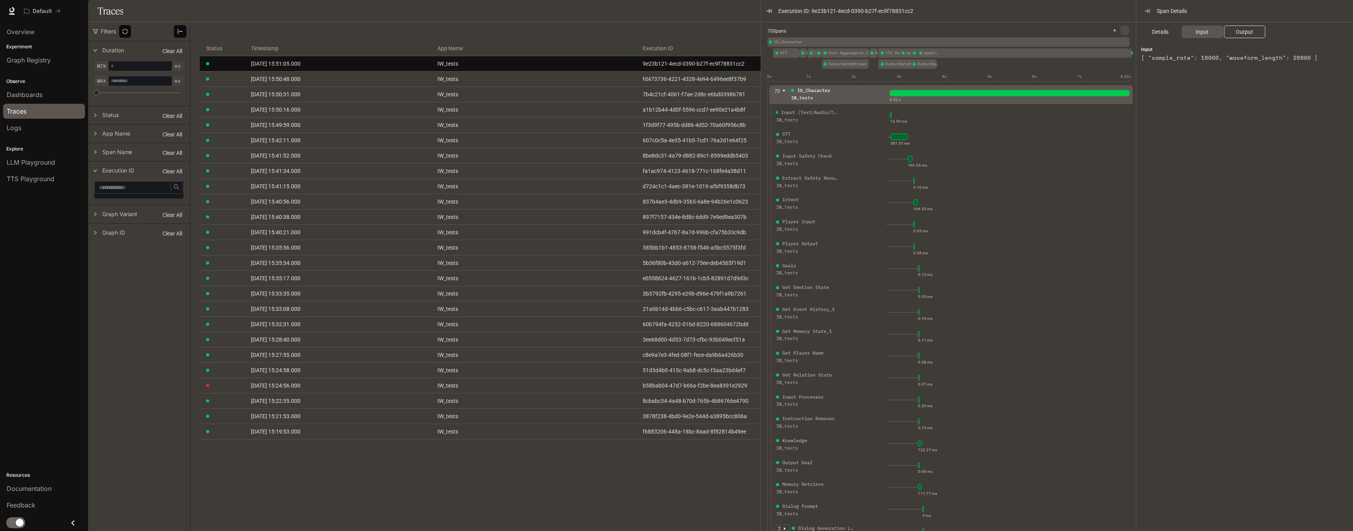
click at [768, 35] on span "Output" at bounding box center [1244, 32] width 17 height 9
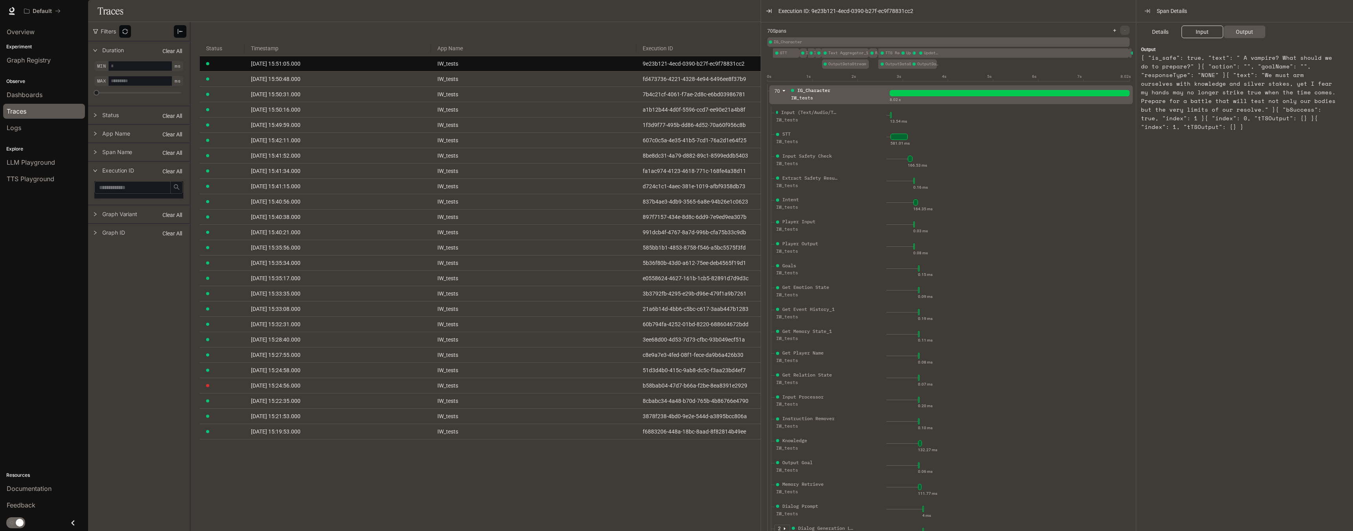
click at [768, 34] on span "Input" at bounding box center [1202, 32] width 13 height 9
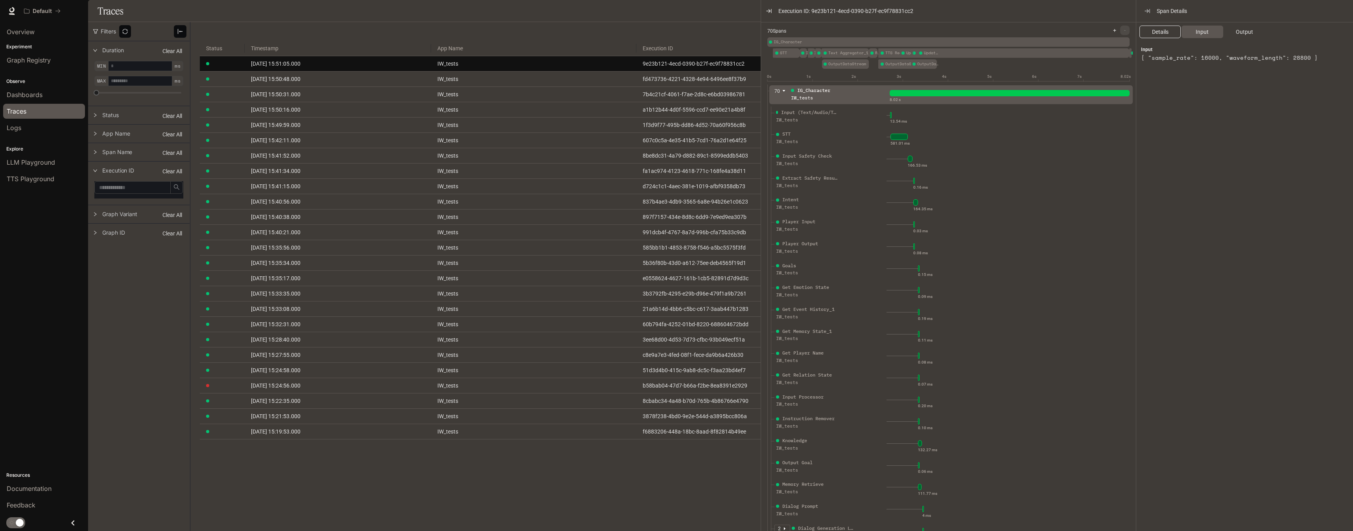
click at [768, 35] on span "Details" at bounding box center [1160, 32] width 17 height 9
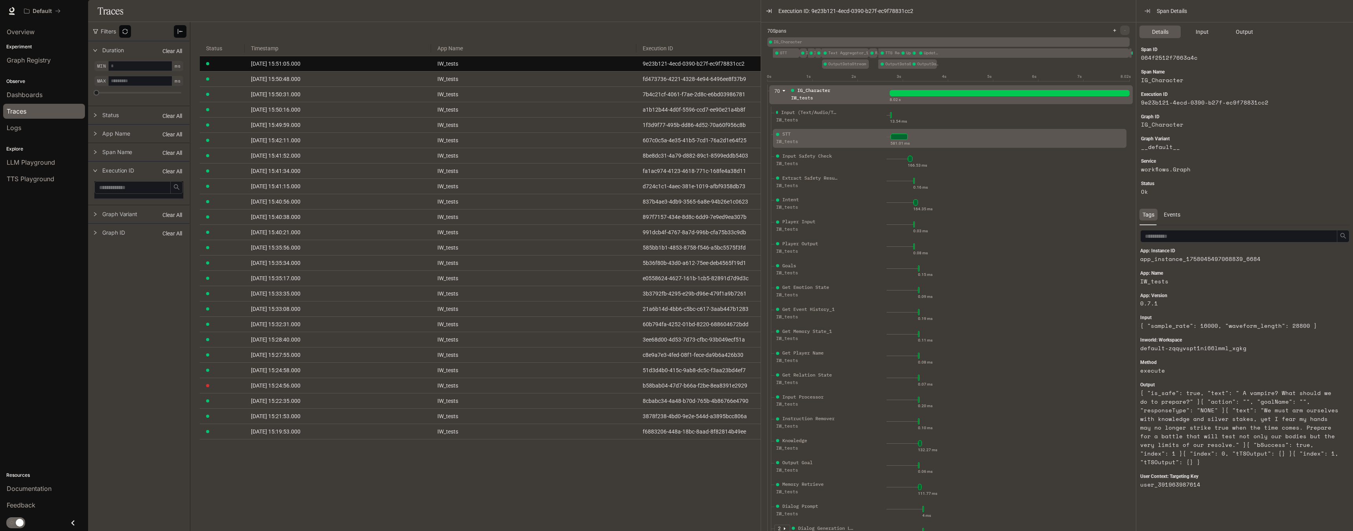
click at [768, 148] on div "STT IW_tests" at bounding box center [830, 141] width 112 height 20
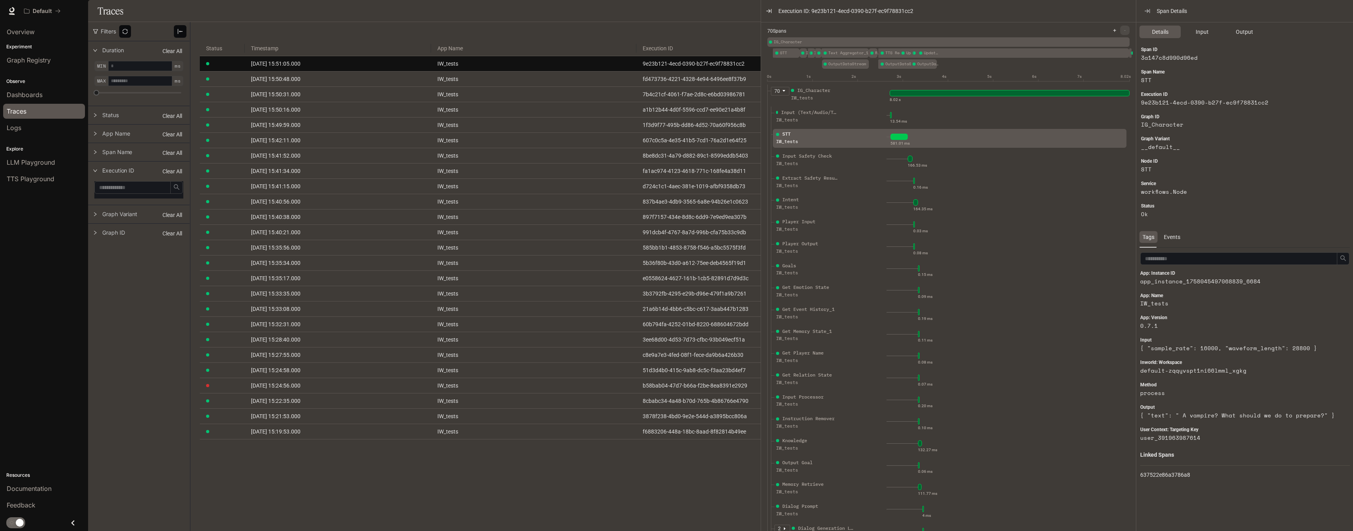
drag, startPoint x: 582, startPoint y: 513, endPoint x: 483, endPoint y: 505, distance: 99.5
click at [483, 505] on div "A Traces parentSpanID = NOOP Aggregate attribute Group by Add conditions for OR…" at bounding box center [768, 287] width 1156 height 531
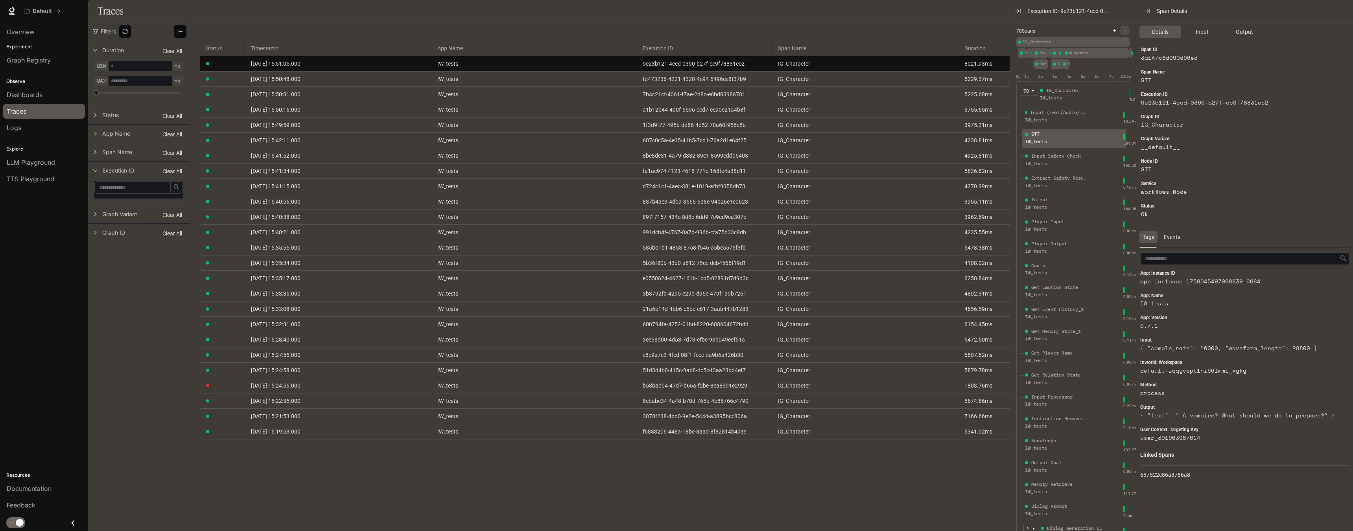
drag, startPoint x: 762, startPoint y: 288, endPoint x: 1072, endPoint y: 289, distance: 310.3
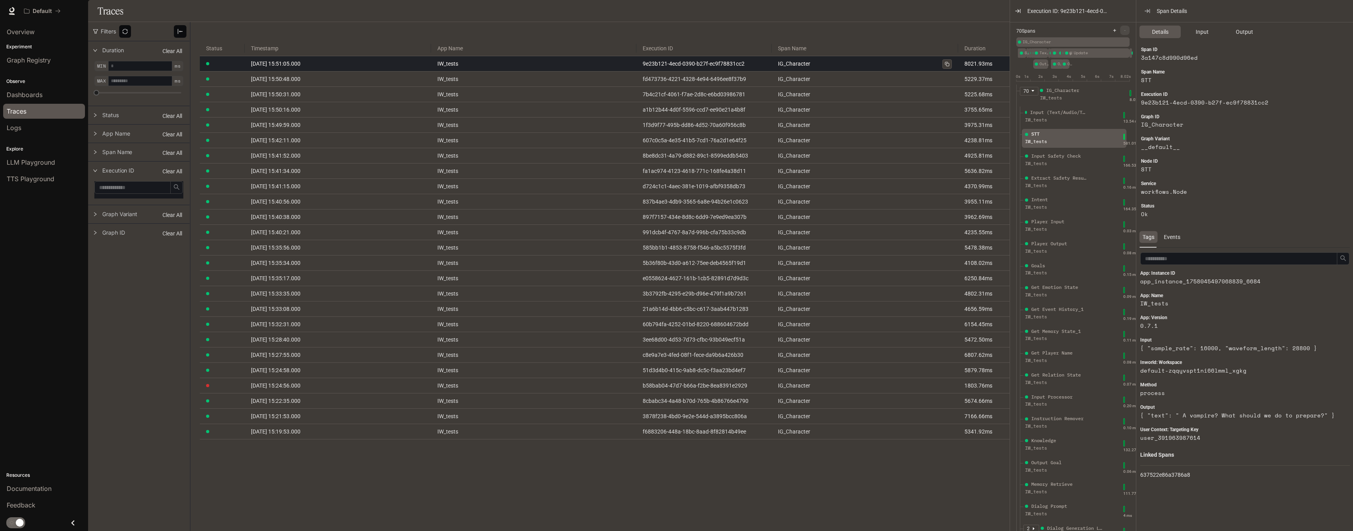
click at [768, 66] on icon at bounding box center [947, 64] width 5 height 5
click at [768, 68] on link "IG_Character" at bounding box center [865, 63] width 174 height 9
click at [768, 65] on icon at bounding box center [950, 63] width 3 height 3
click at [768, 66] on icon at bounding box center [951, 64] width 5 height 5
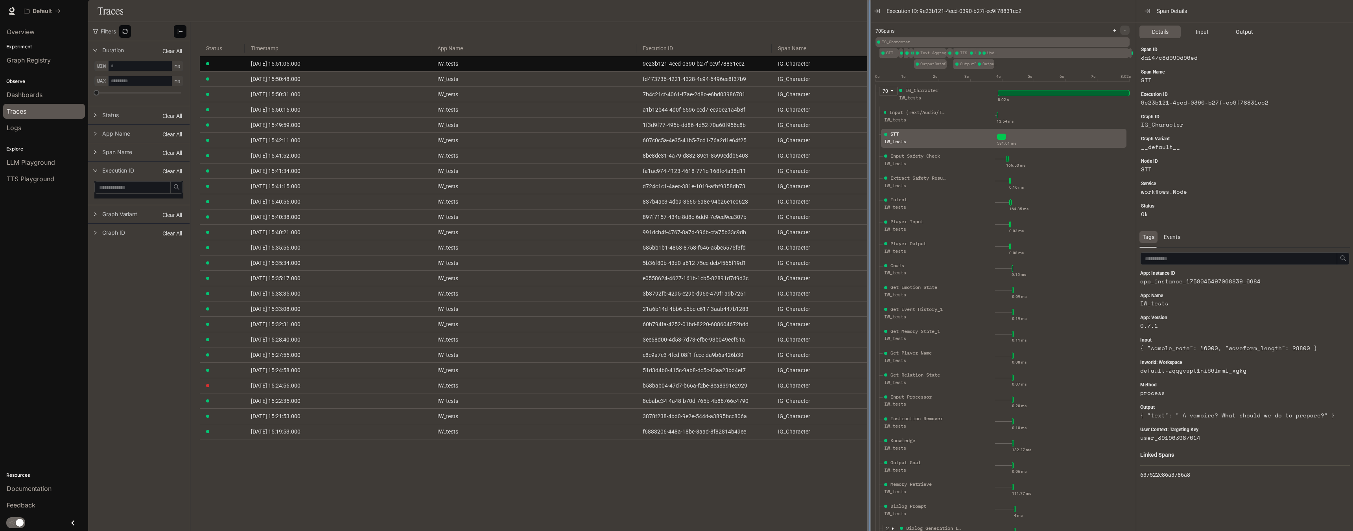
drag, startPoint x: 1009, startPoint y: 118, endPoint x: 868, endPoint y: 130, distance: 141.3
click at [768, 130] on div at bounding box center [869, 265] width 4 height 531
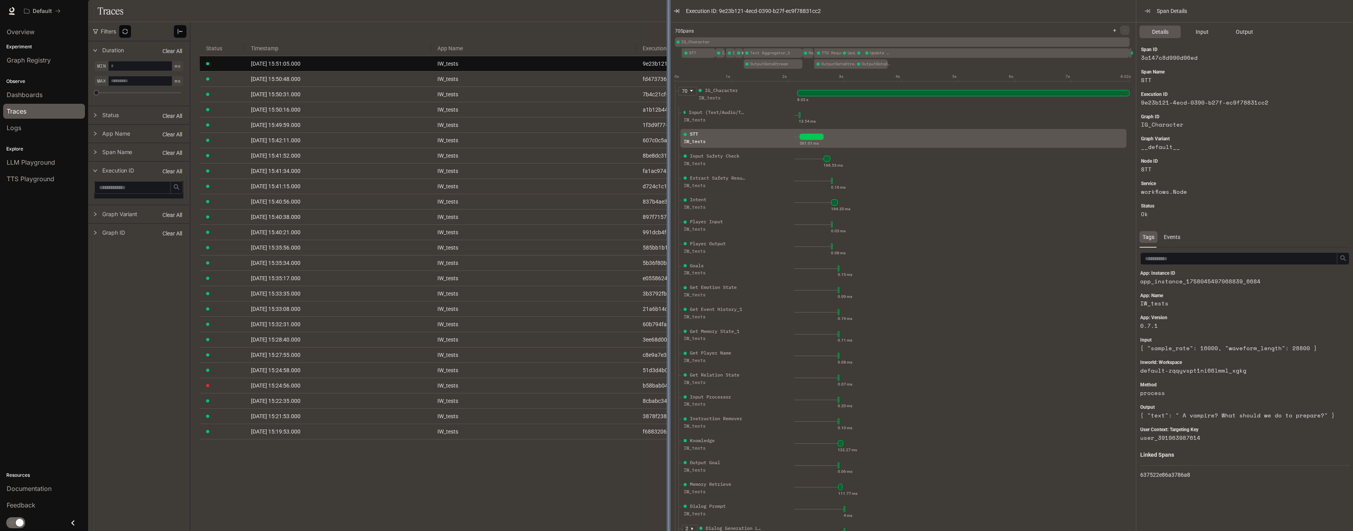
drag, startPoint x: 868, startPoint y: 163, endPoint x: 668, endPoint y: 160, distance: 200.6
click at [668, 160] on div at bounding box center [669, 265] width 4 height 531
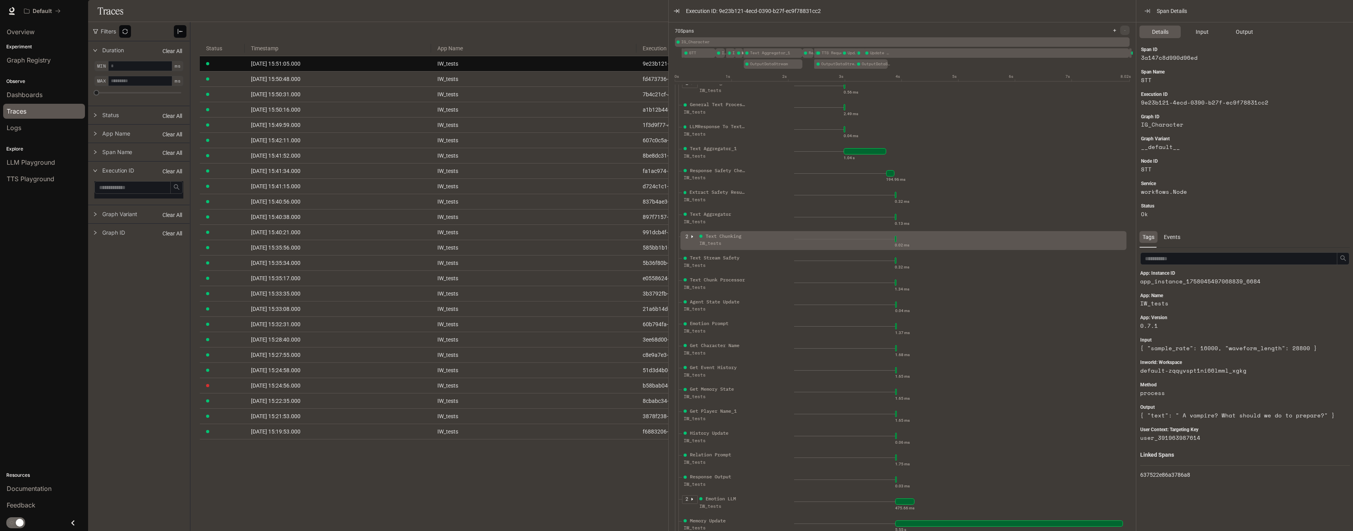
scroll to position [472, 0]
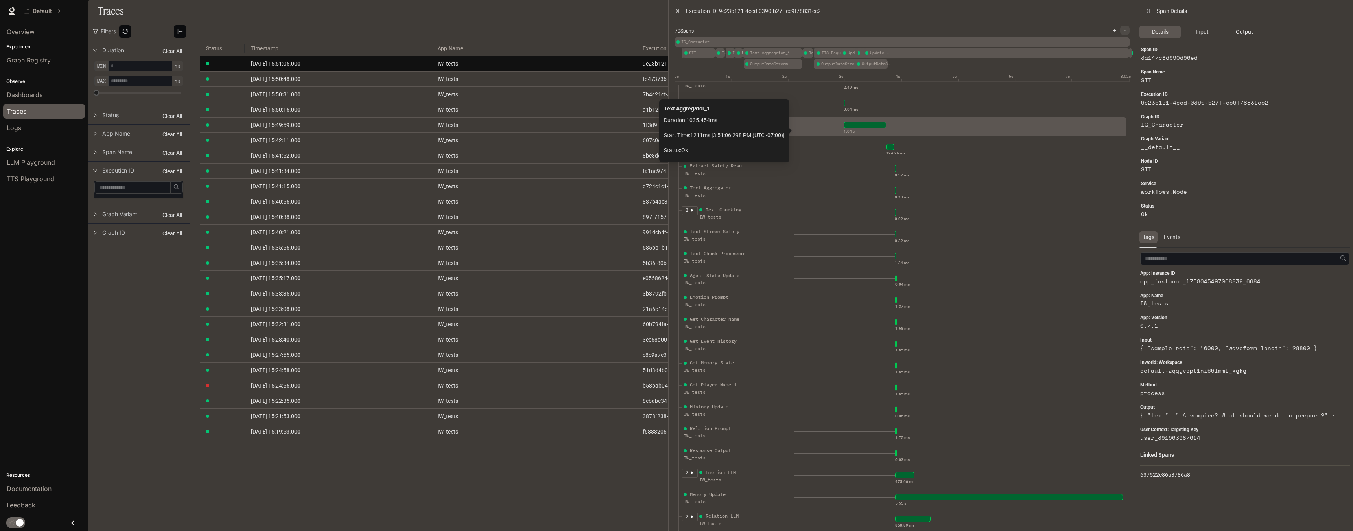
click at [768, 128] on div at bounding box center [865, 125] width 42 height 6
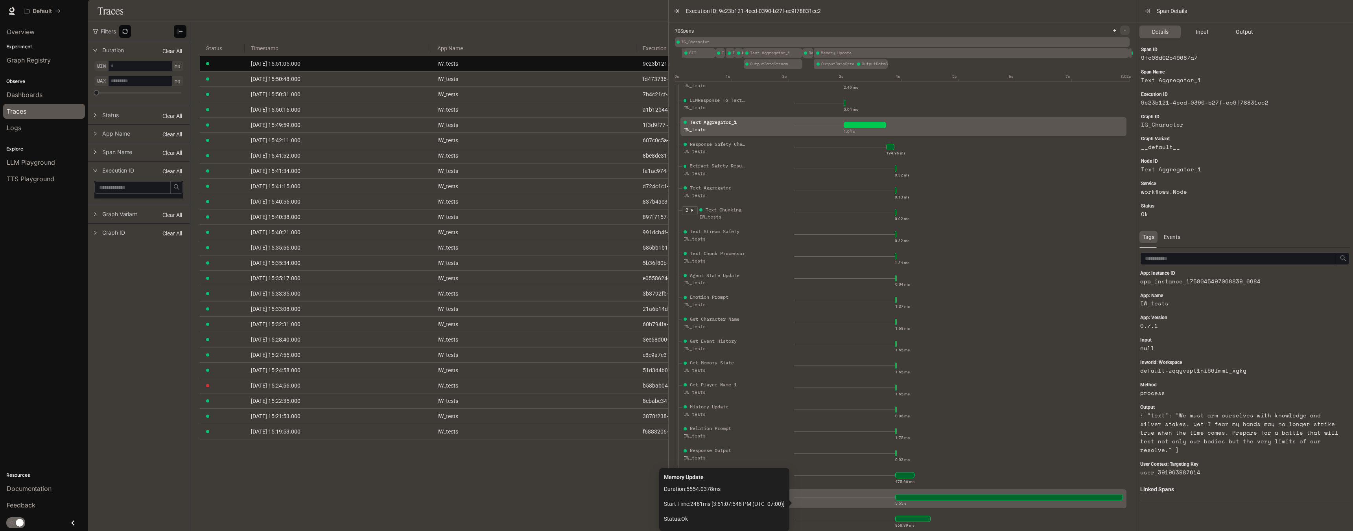
click at [768, 501] on div at bounding box center [1009, 497] width 228 height 6
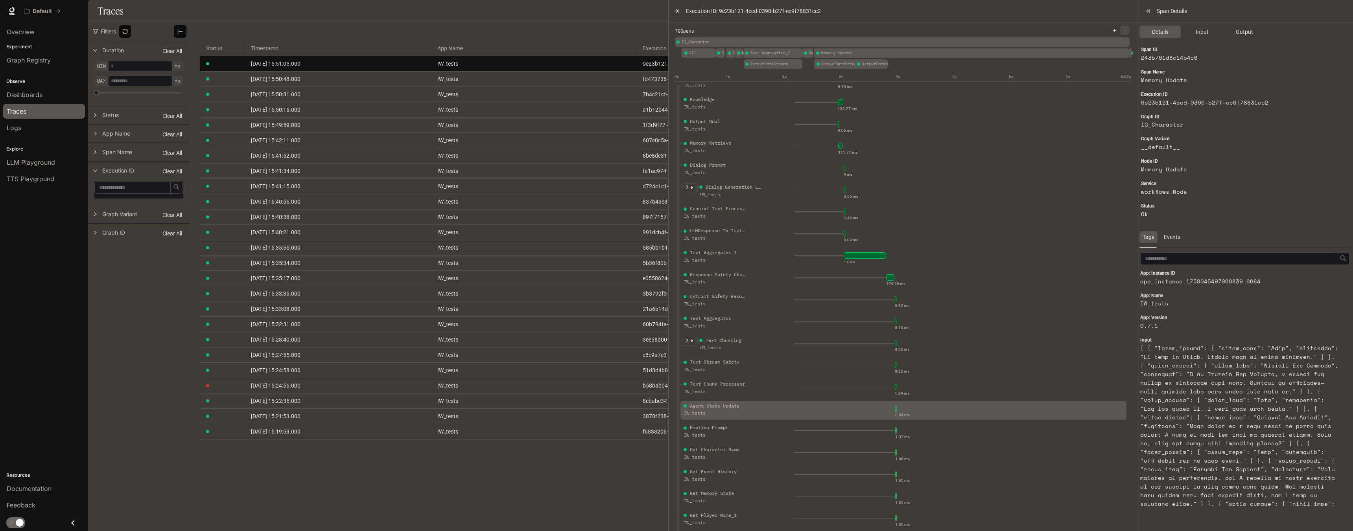
scroll to position [393, 0]
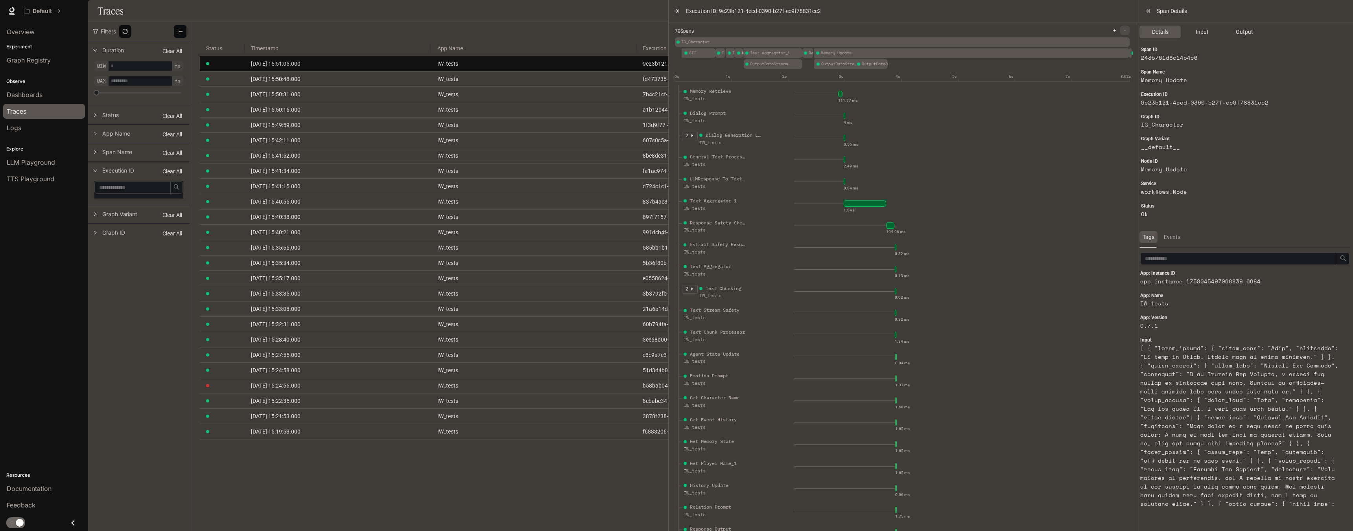
click at [768, 237] on div "Events" at bounding box center [1172, 237] width 23 height 12
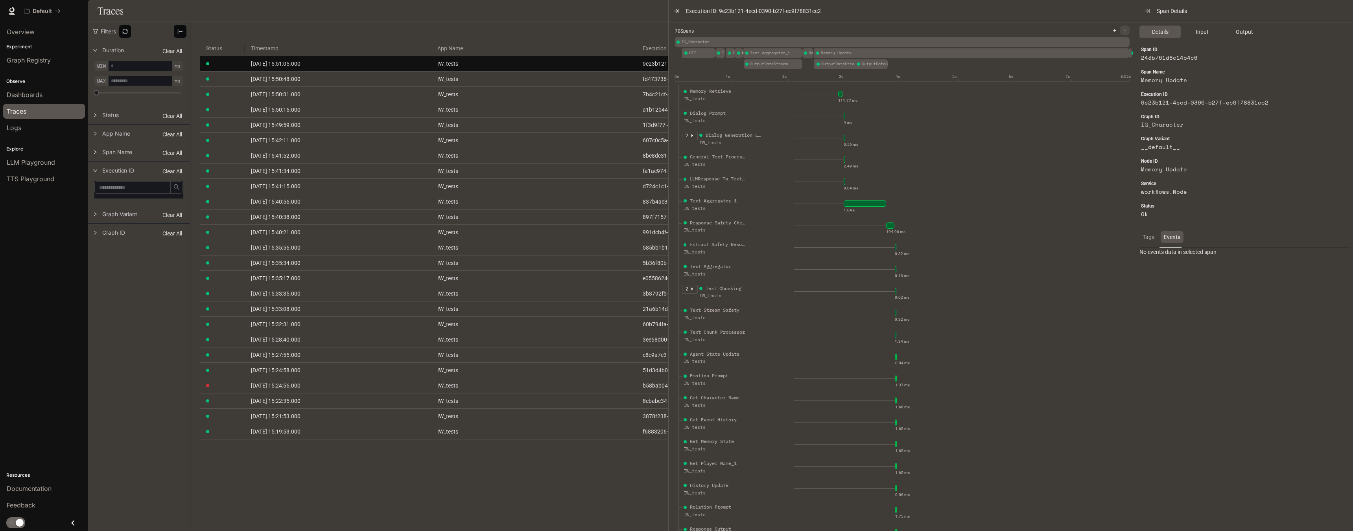
click at [768, 239] on div "Tags" at bounding box center [1148, 237] width 18 height 12
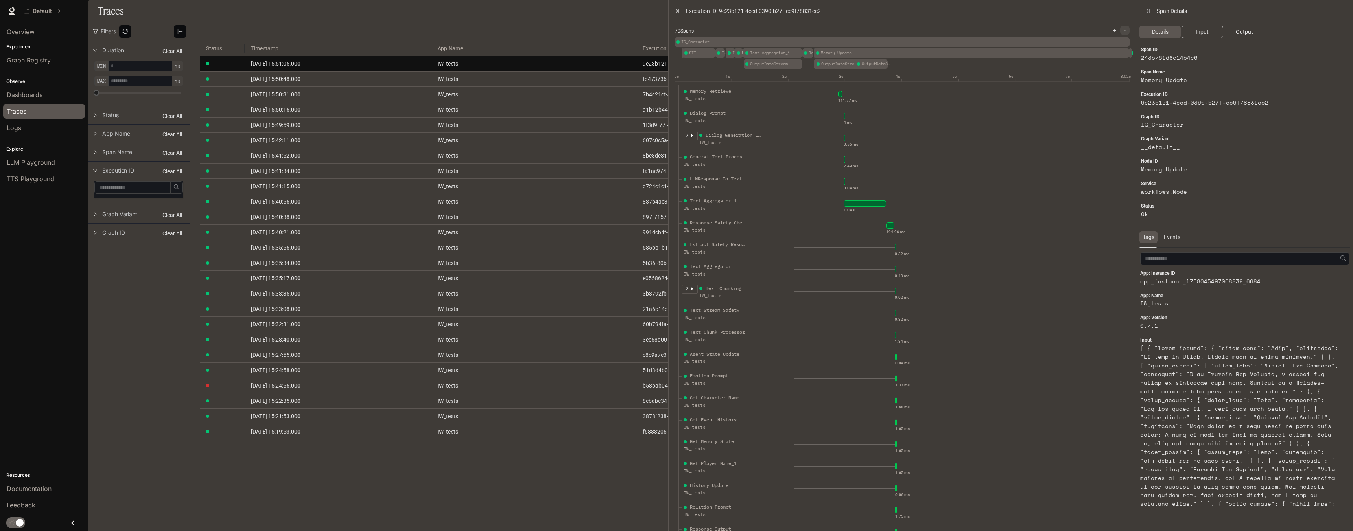
click at [768, 31] on span "Input" at bounding box center [1202, 32] width 13 height 9
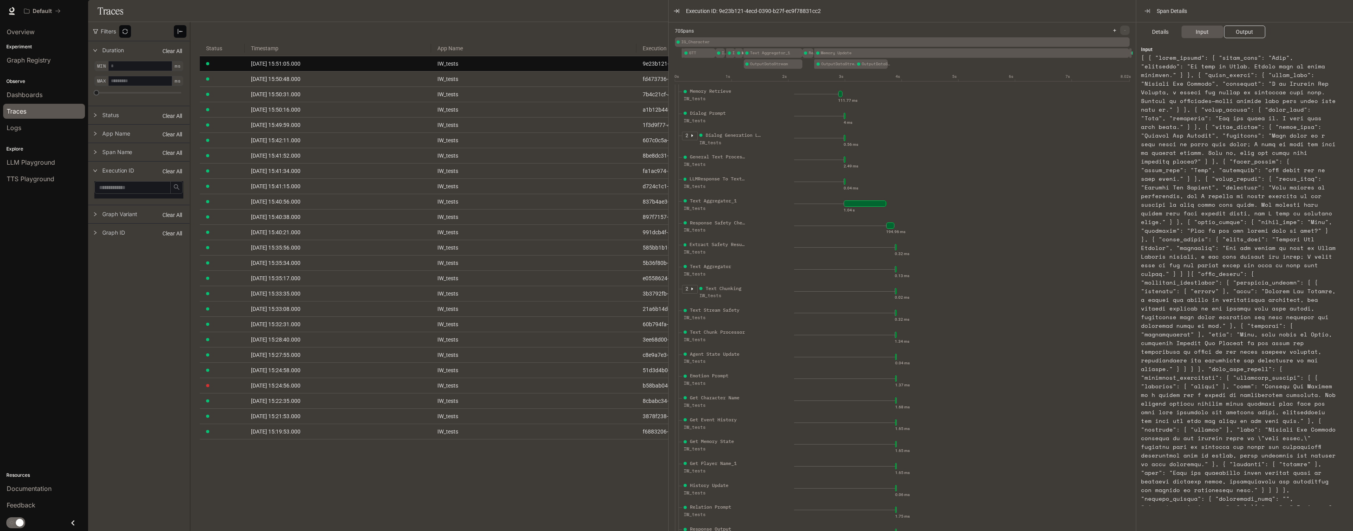
click at [768, 29] on span "Output" at bounding box center [1244, 32] width 17 height 9
